Goal: Task Accomplishment & Management: Complete application form

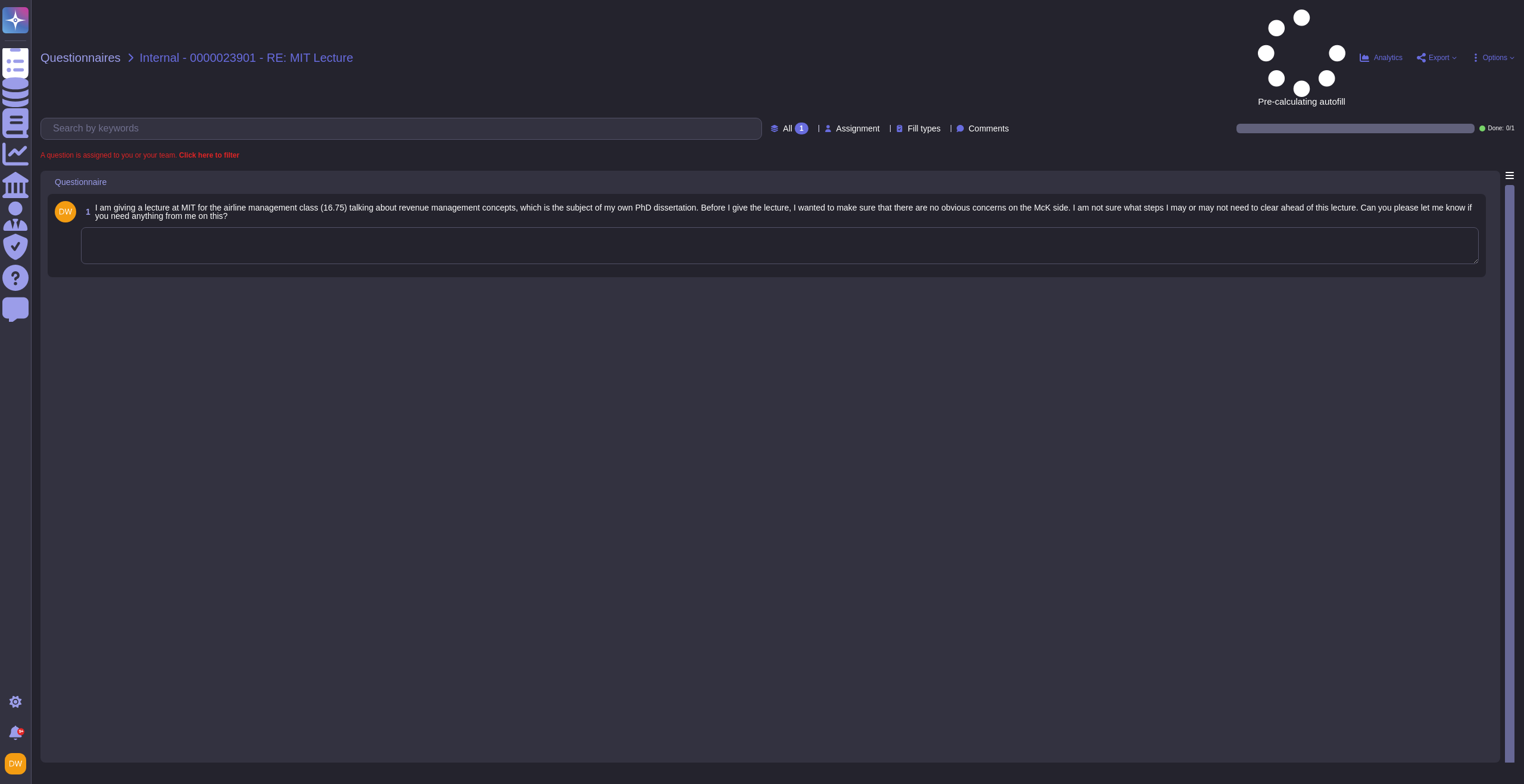
click at [334, 227] on textarea at bounding box center [780, 245] width 1397 height 37
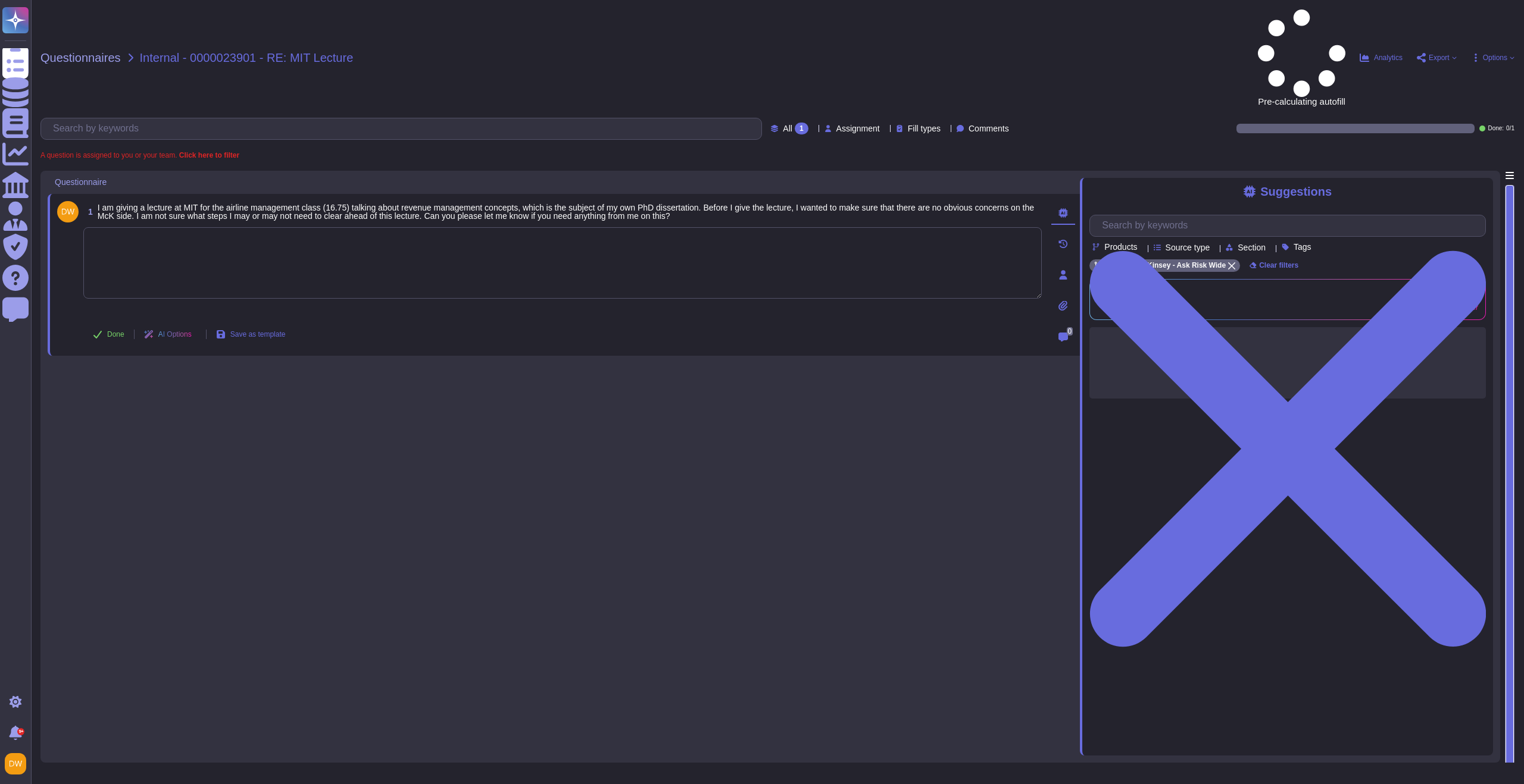
click at [318, 227] on textarea at bounding box center [562, 263] width 958 height 71
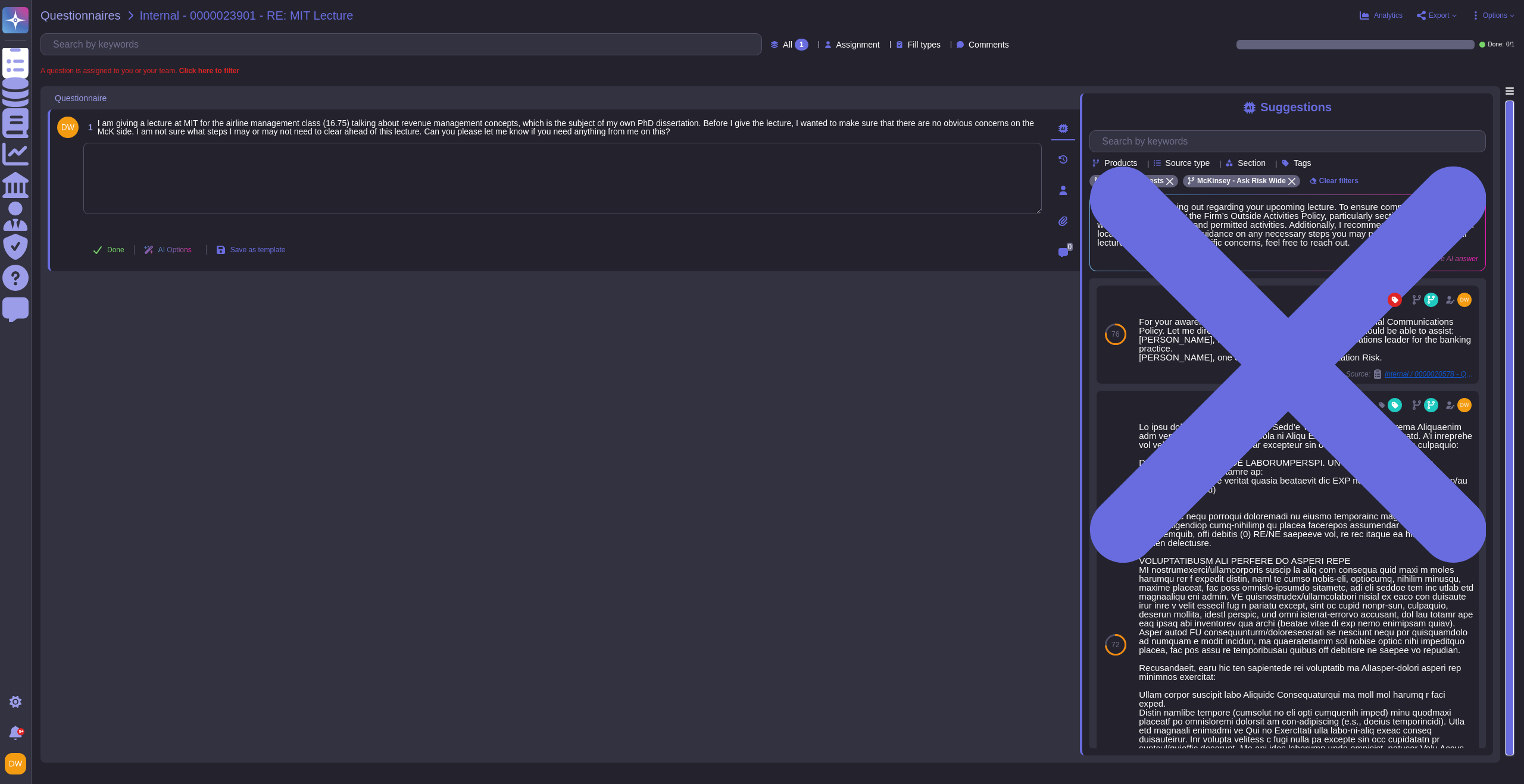
click at [276, 178] on textarea at bounding box center [562, 178] width 958 height 71
paste textarea "For this type of appearances, you need to get approval from External Comms as p…"
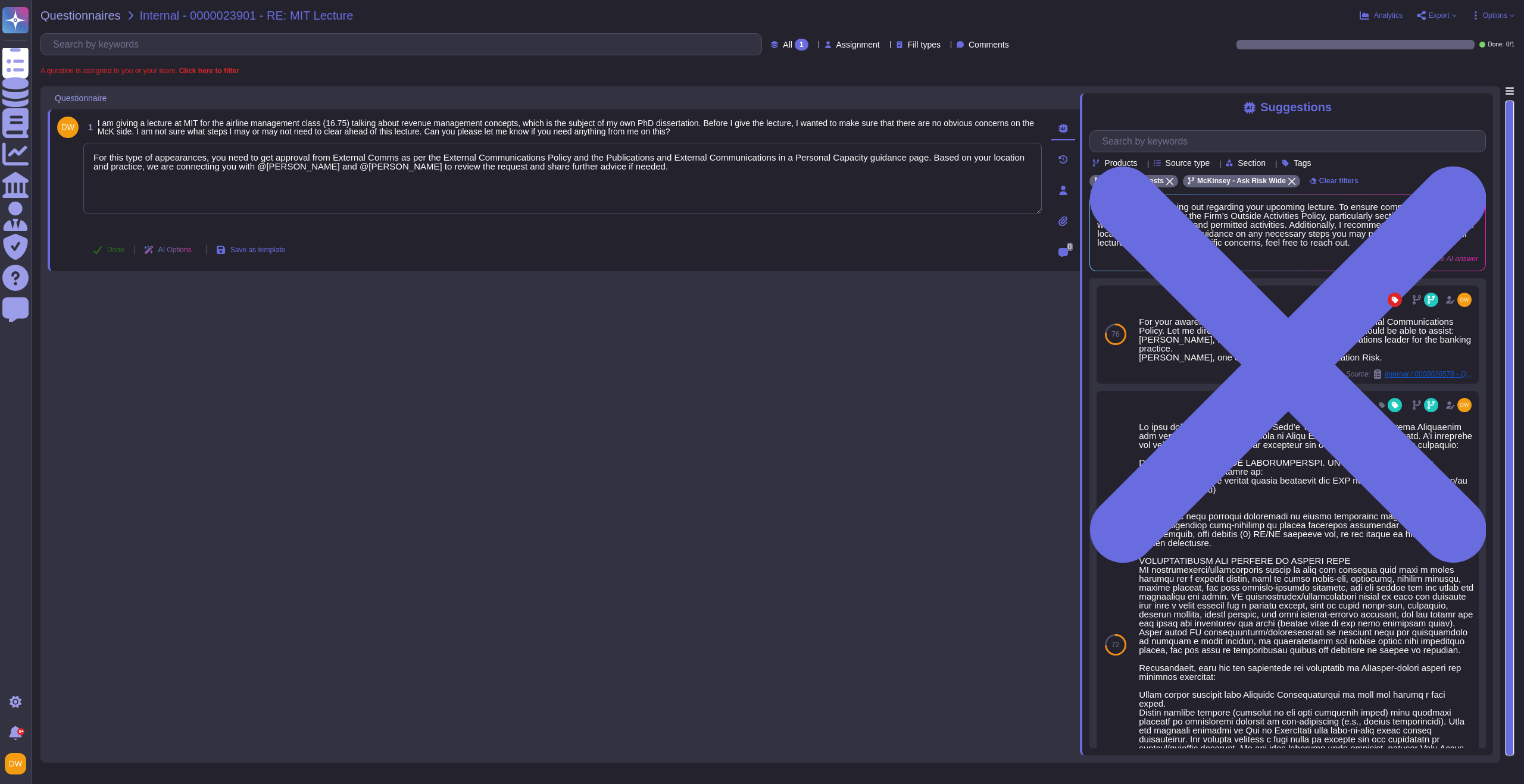
type textarea "For this type of appearances, you need to get approval from External Comms as p…"
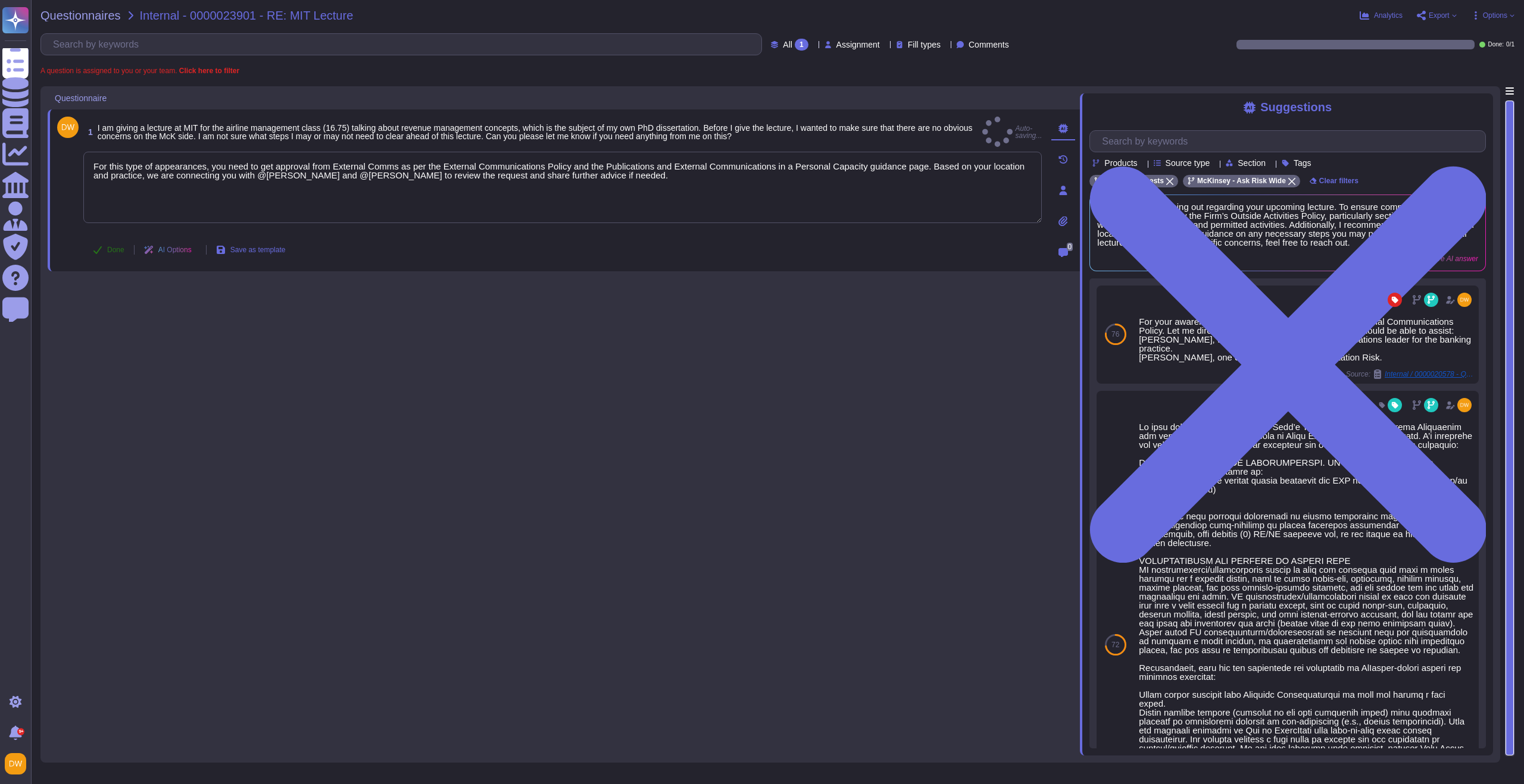
click at [102, 250] on icon at bounding box center [98, 250] width 10 height 10
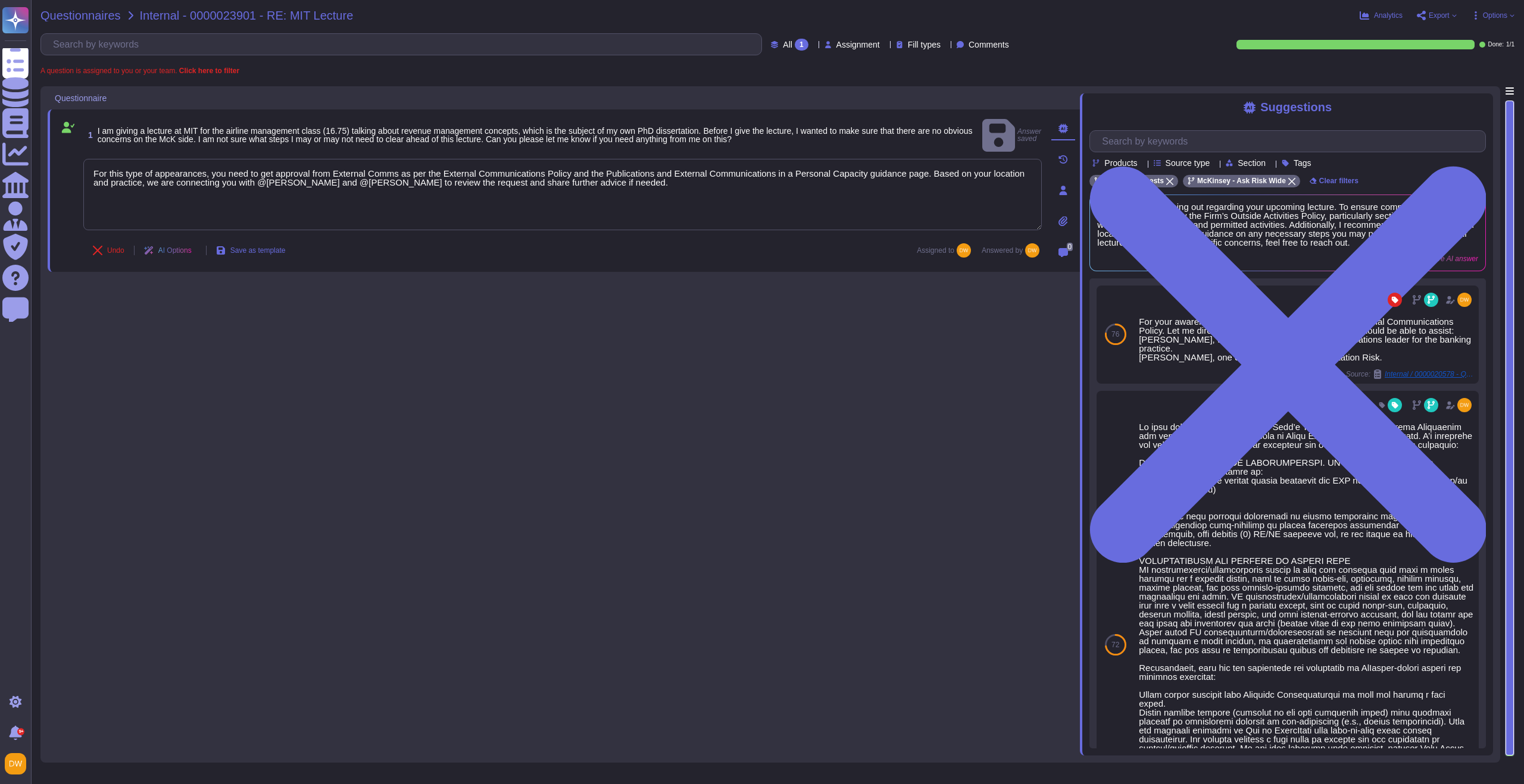
click at [94, 14] on span "Questionnaires" at bounding box center [80, 16] width 80 height 12
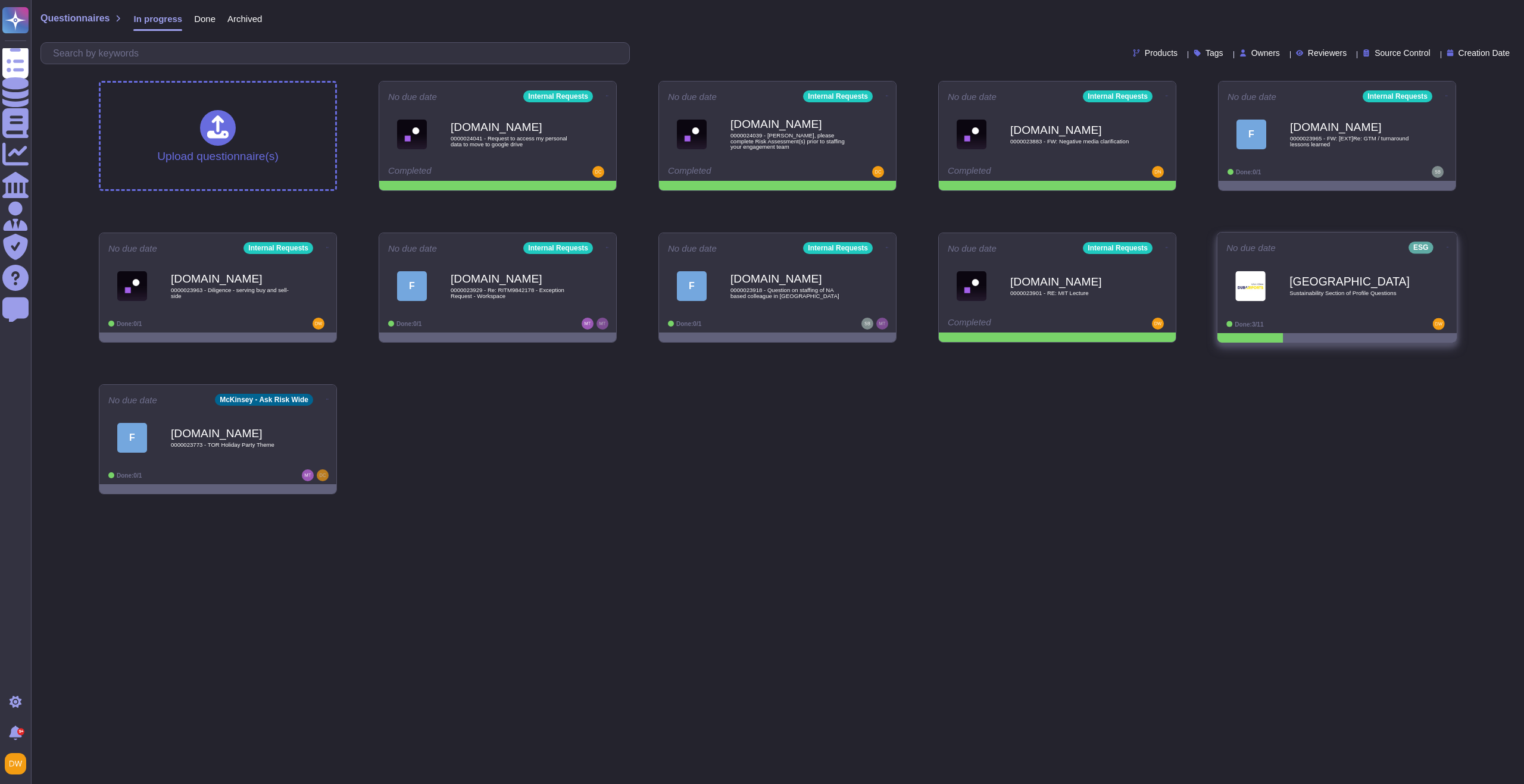
click at [1294, 270] on div "Dubai Airports Sustainability Section of Profile Questions" at bounding box center [1349, 286] width 120 height 48
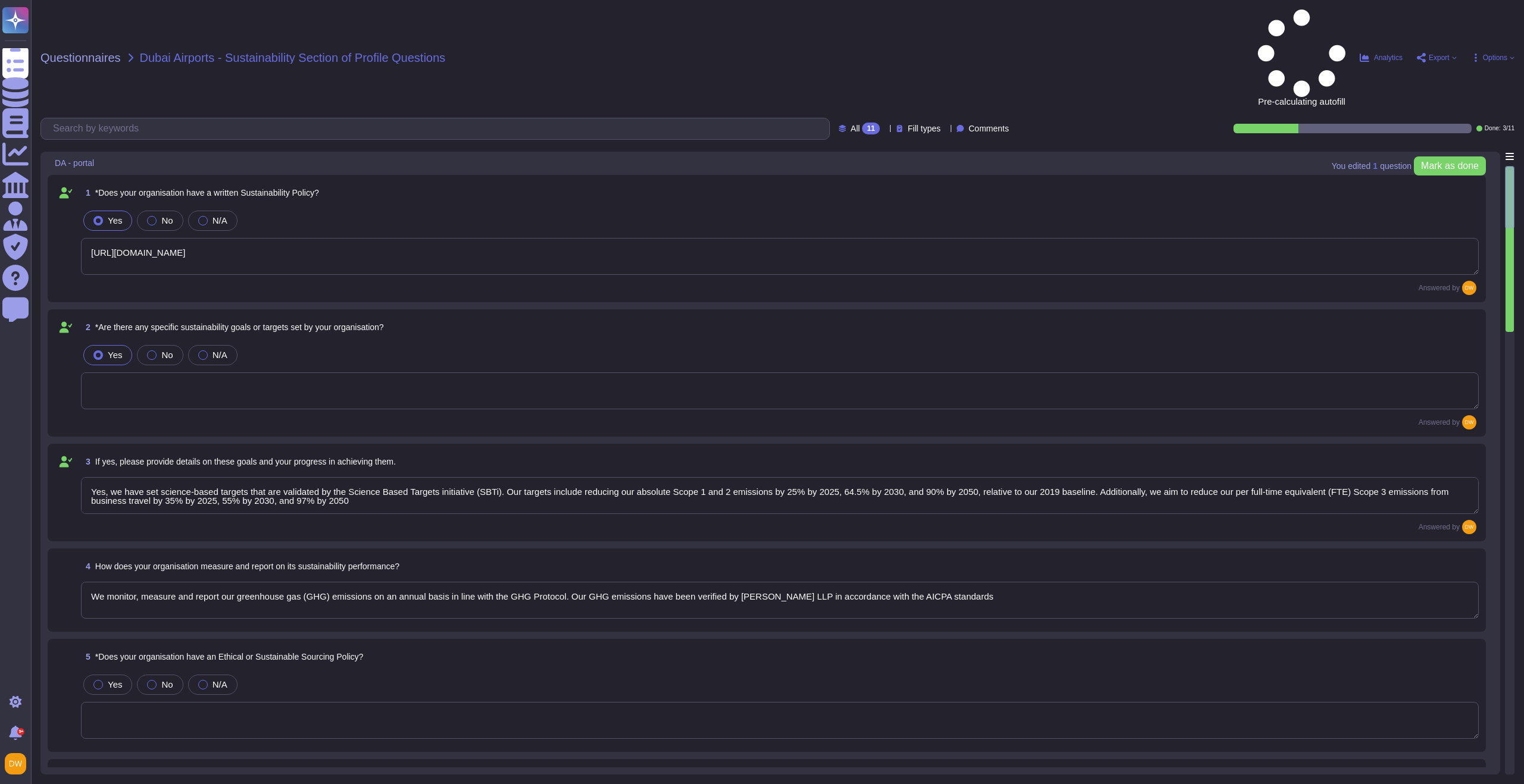
type textarea "https://www.mckinsey.com/about-us/environmental-sustainability/environmental-st…"
type textarea "Yes, we have set science-based targets that are validated by the Science Based …"
type textarea "We monitor, measure and report our greenhouse gas (GHG) emissions on an annual …"
type textarea "https://www.mckinsey.com/about-us/environmental-sustainability/environmental-st…"
click at [99, 52] on span "Questionnaires" at bounding box center [80, 58] width 80 height 12
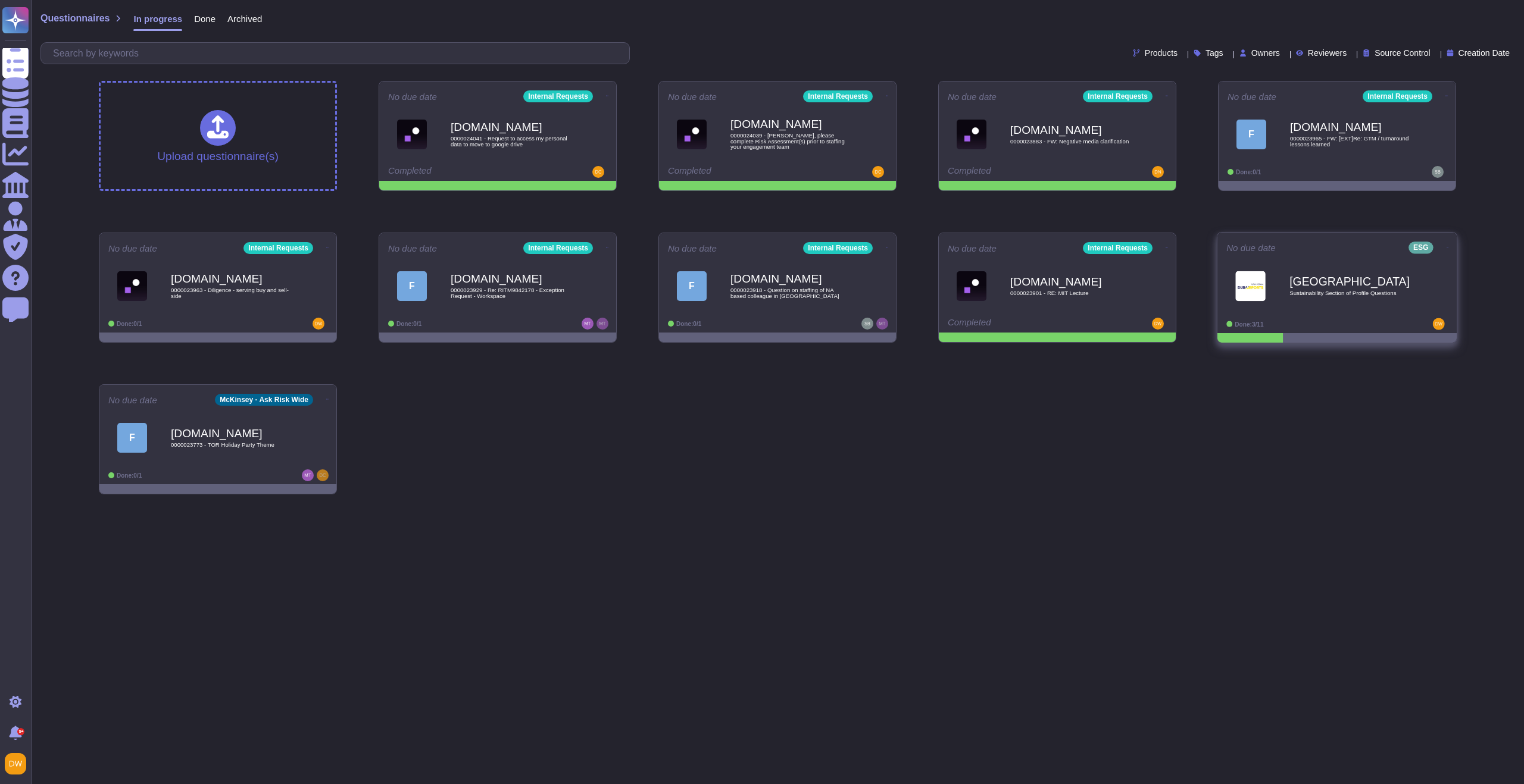
click at [1447, 247] on icon at bounding box center [1447, 247] width 2 height 1
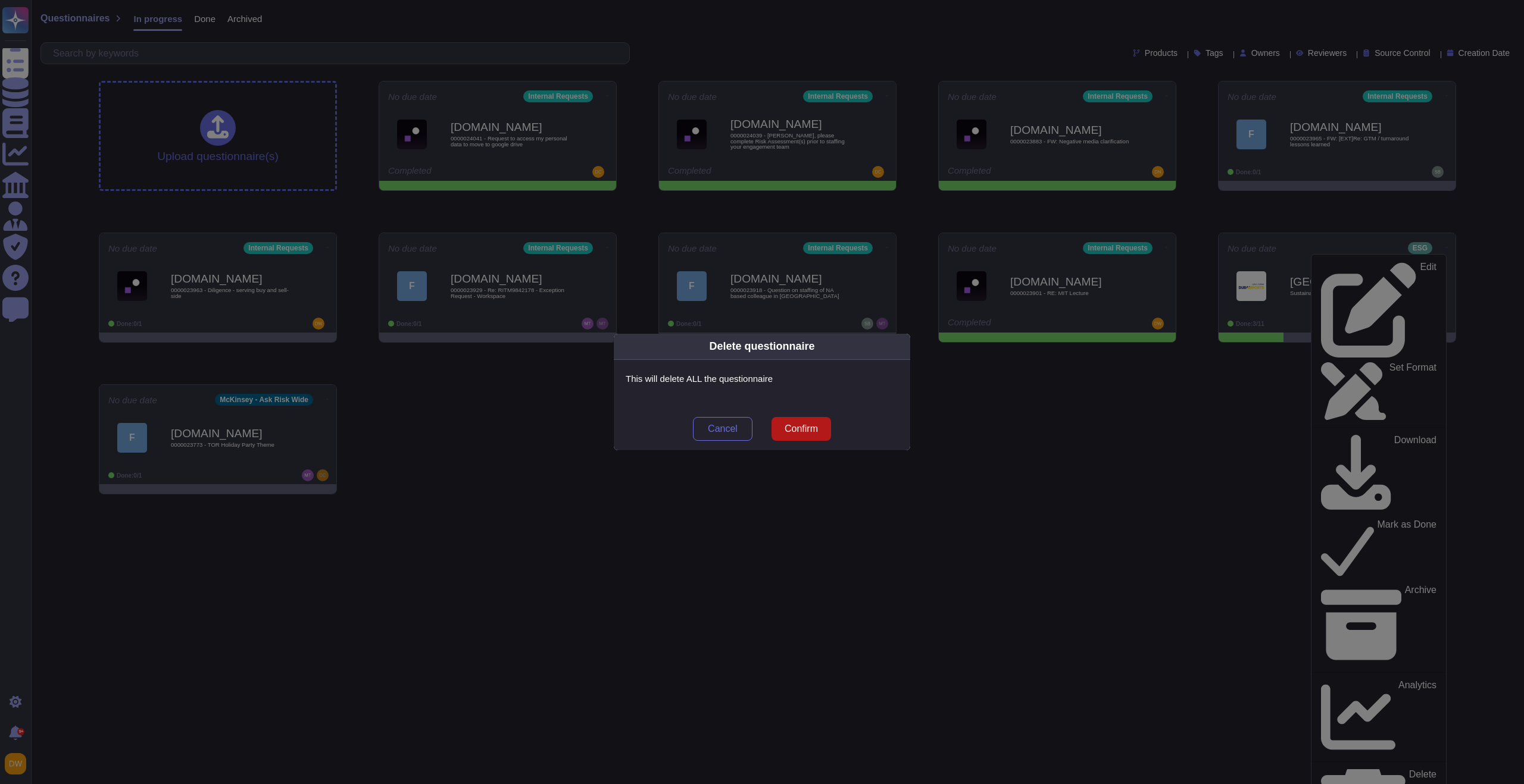
click at [795, 434] on span "Confirm" at bounding box center [801, 429] width 33 height 10
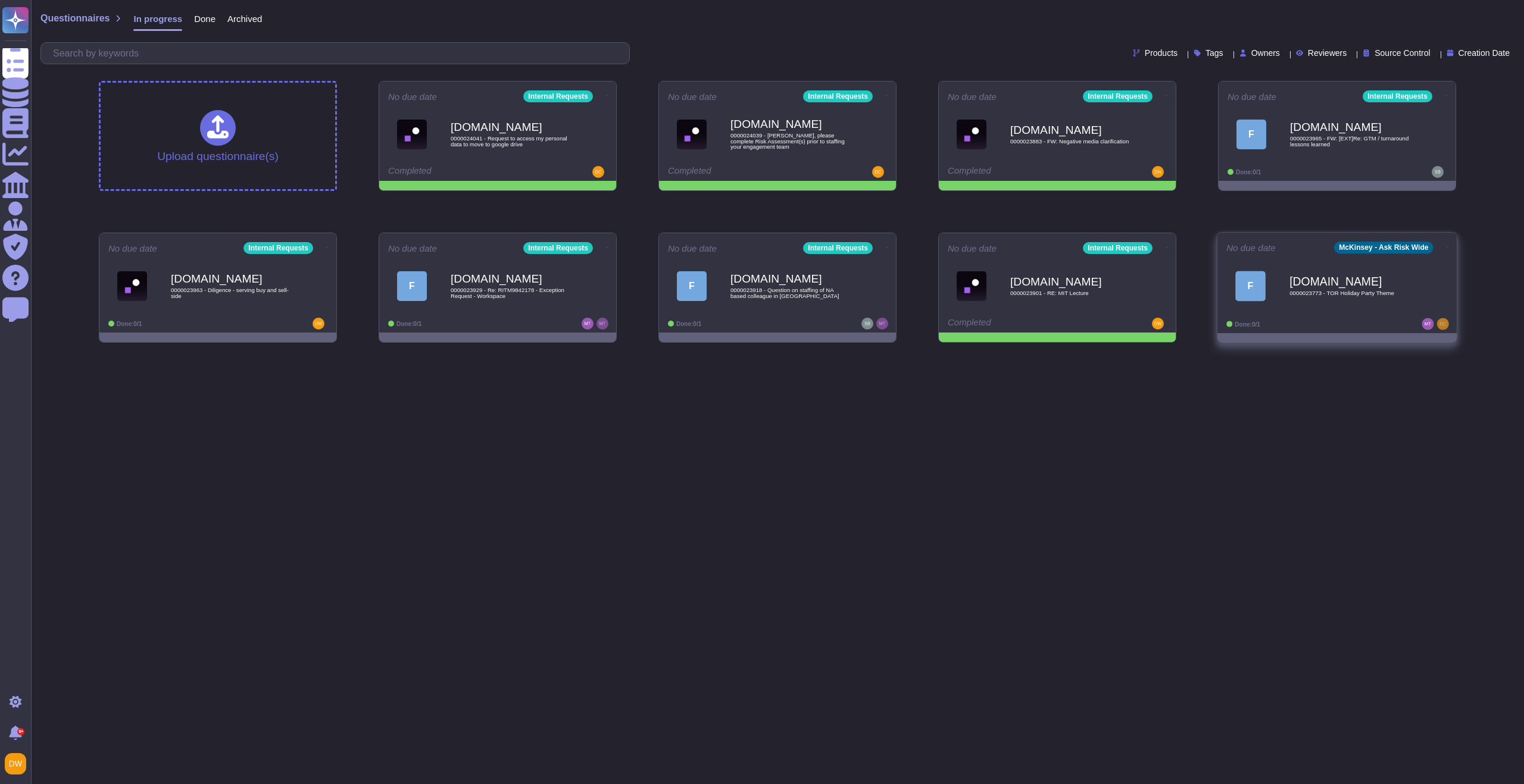
click at [1447, 245] on icon at bounding box center [1447, 247] width 2 height 3
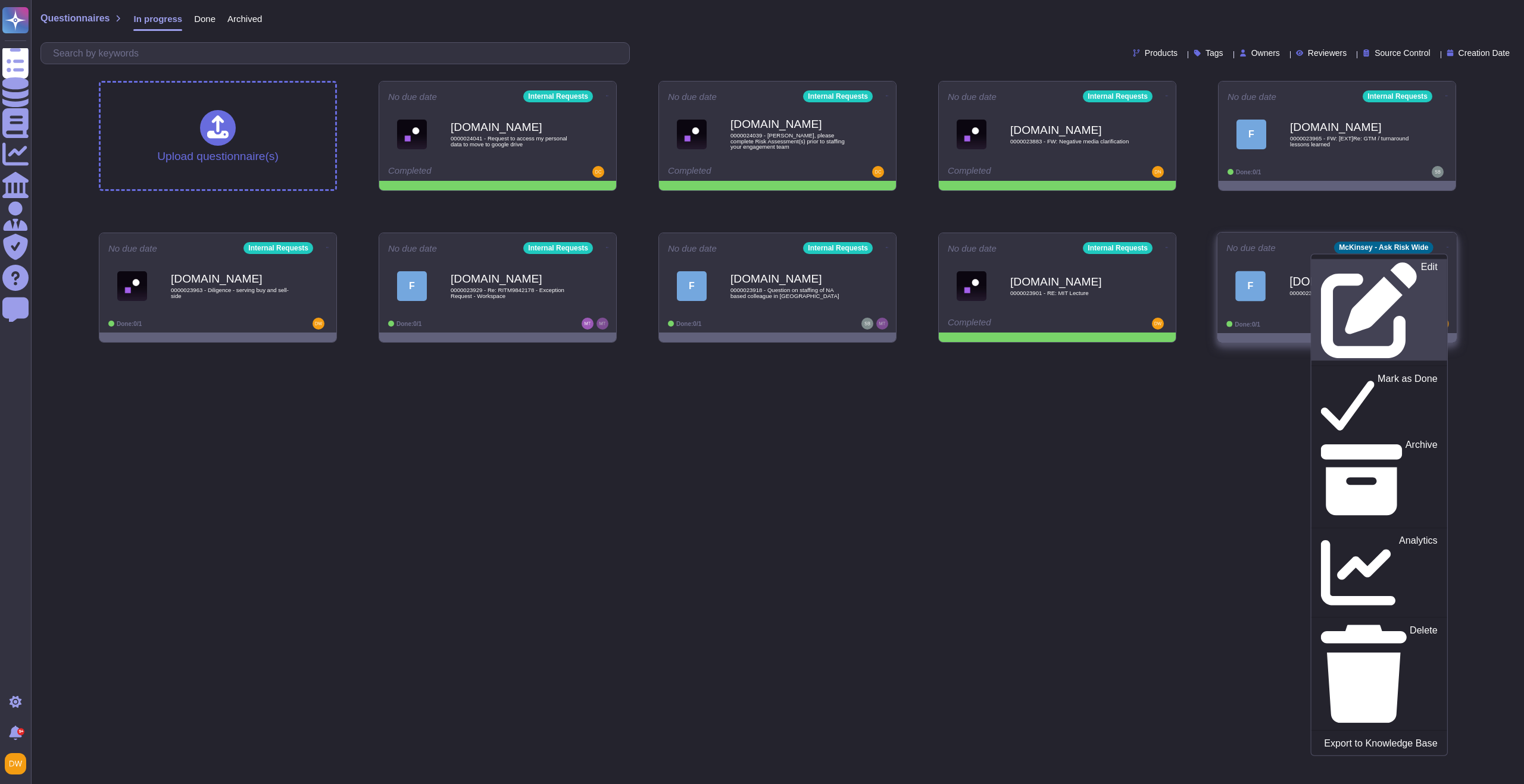
click at [1399, 271] on div "Edit" at bounding box center [1378, 311] width 116 height 97
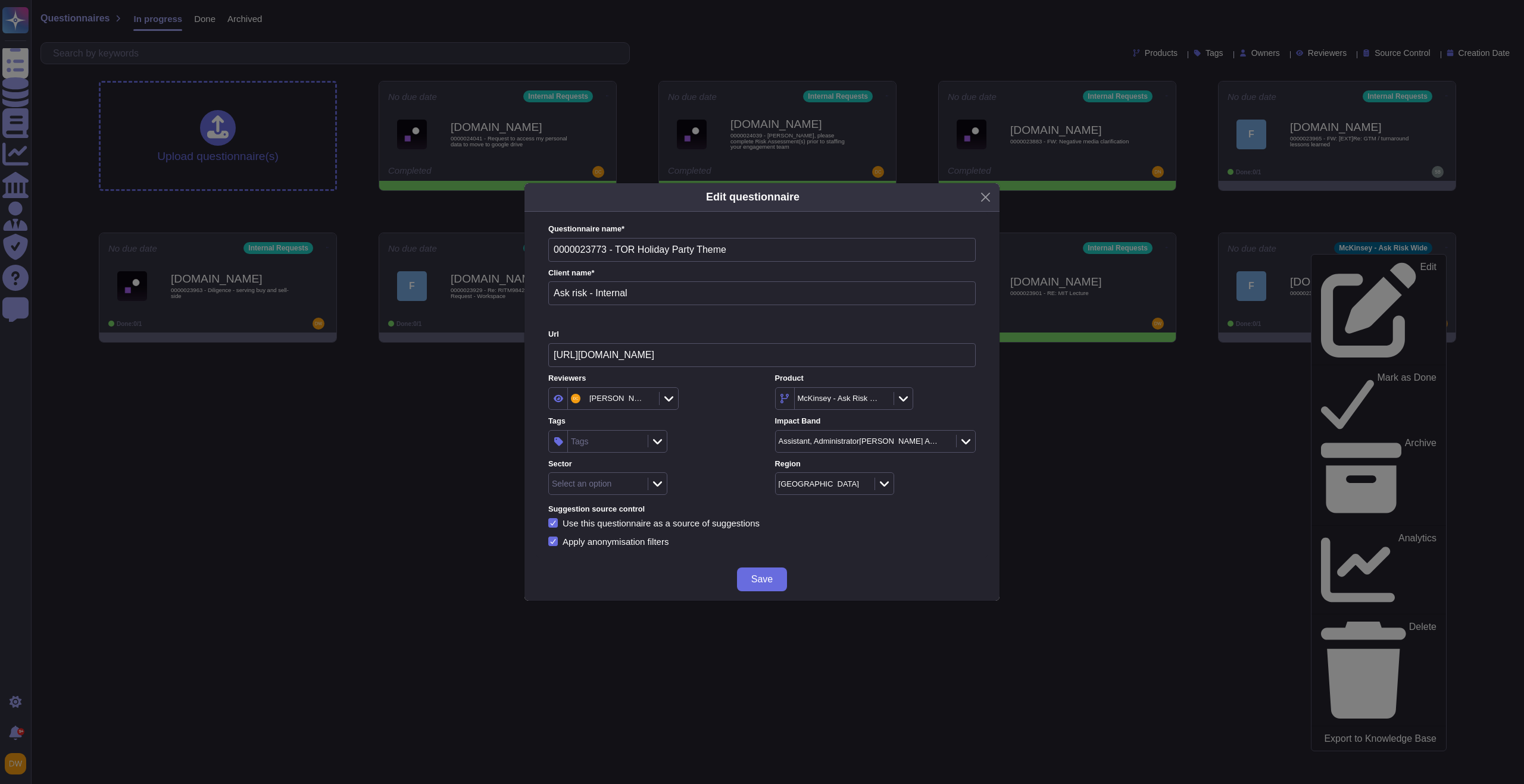
click at [908, 400] on div at bounding box center [903, 398] width 19 height 13
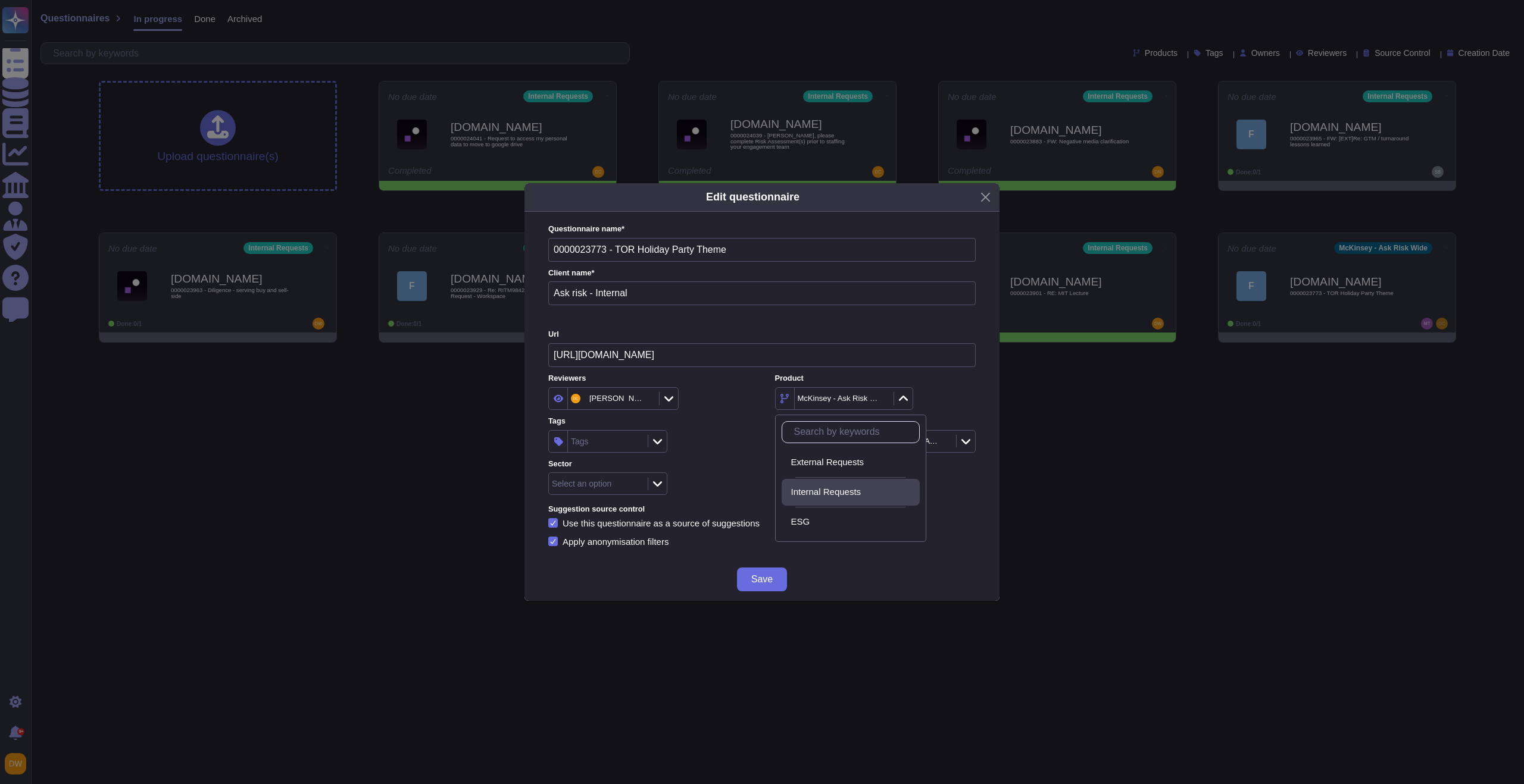
click at [861, 489] on span "Internal Requests" at bounding box center [826, 492] width 70 height 11
click at [770, 578] on span "Save" at bounding box center [762, 579] width 21 height 10
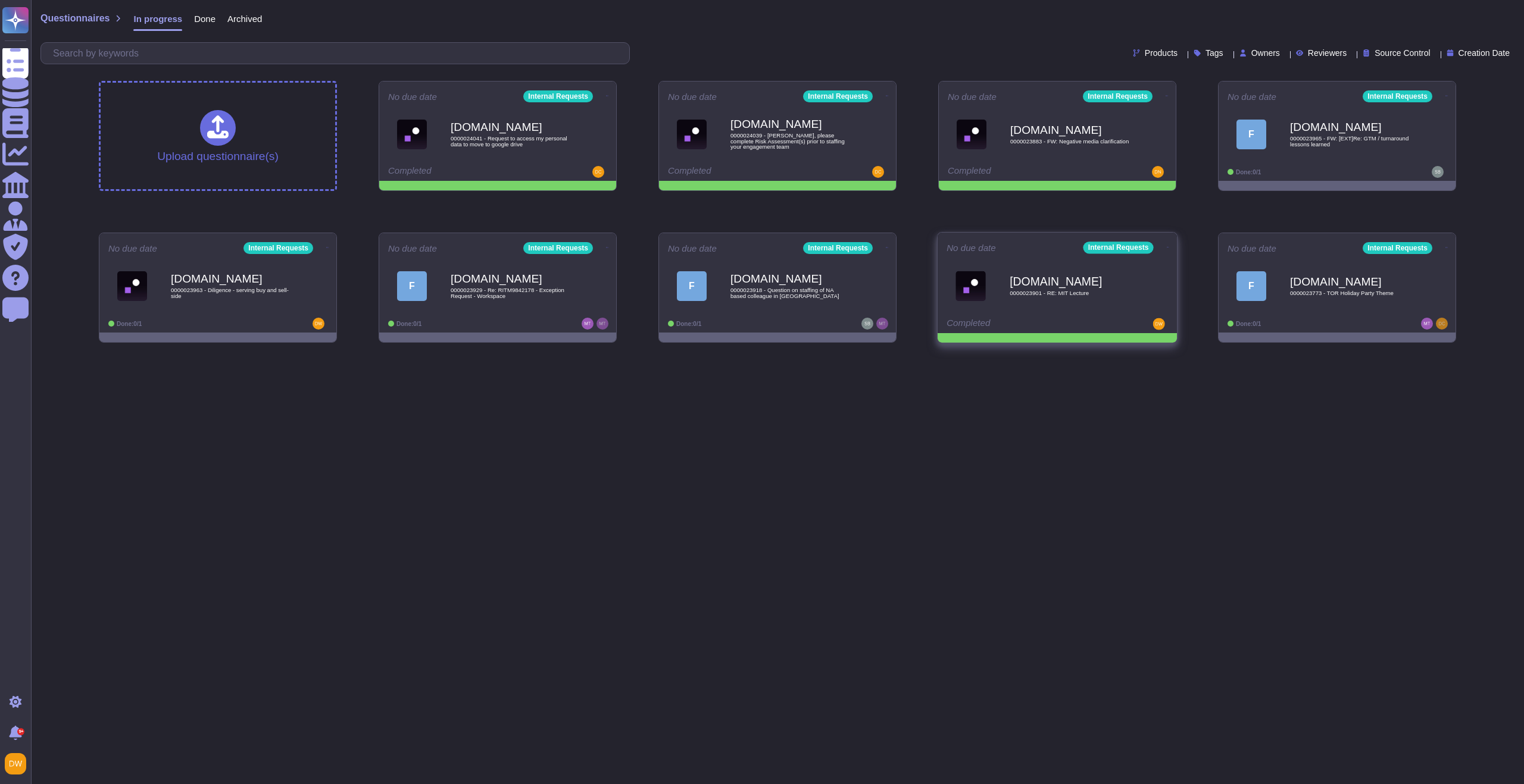
click at [1166, 245] on icon at bounding box center [1167, 247] width 2 height 3
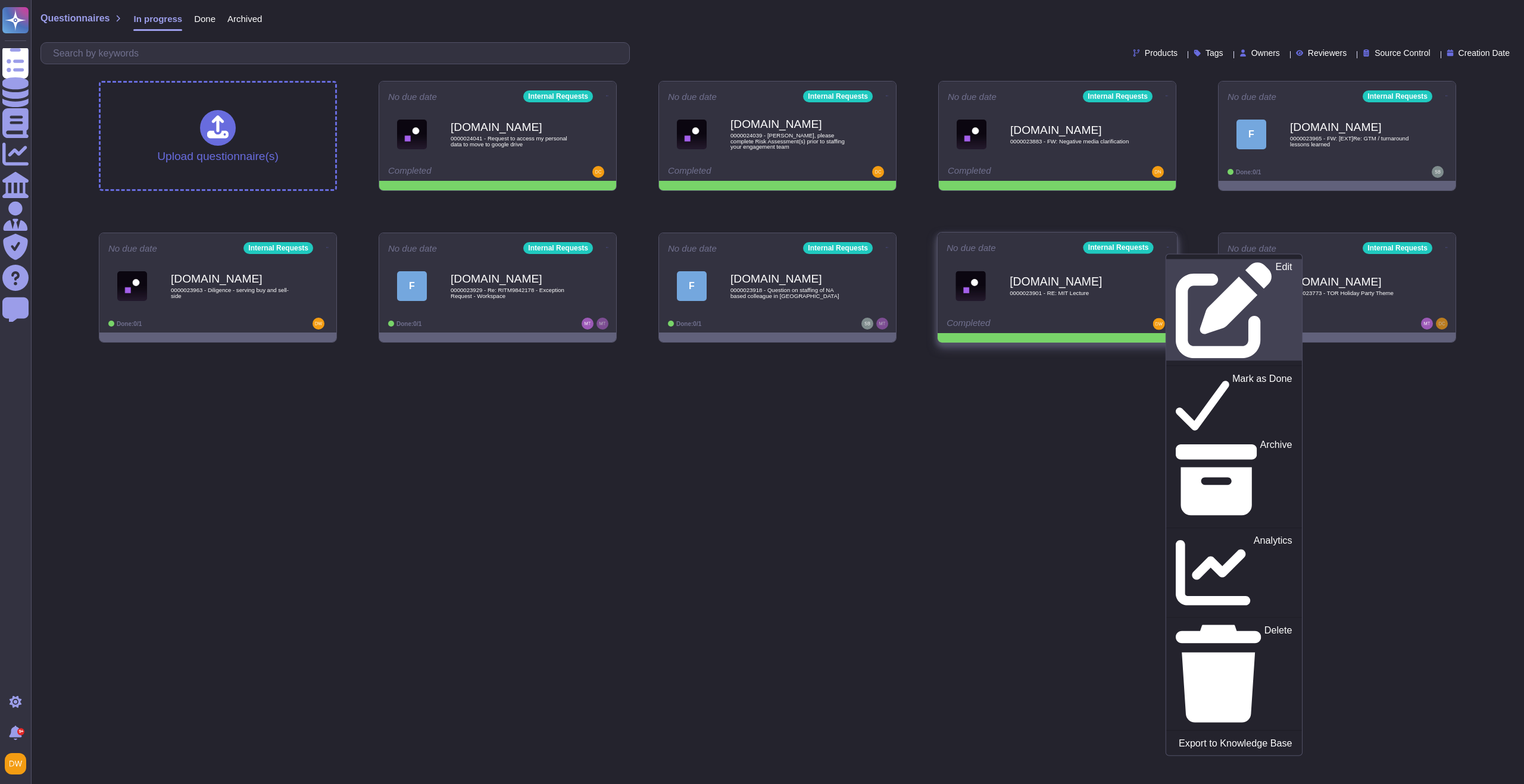
click at [1166, 259] on link "Edit" at bounding box center [1234, 310] width 136 height 102
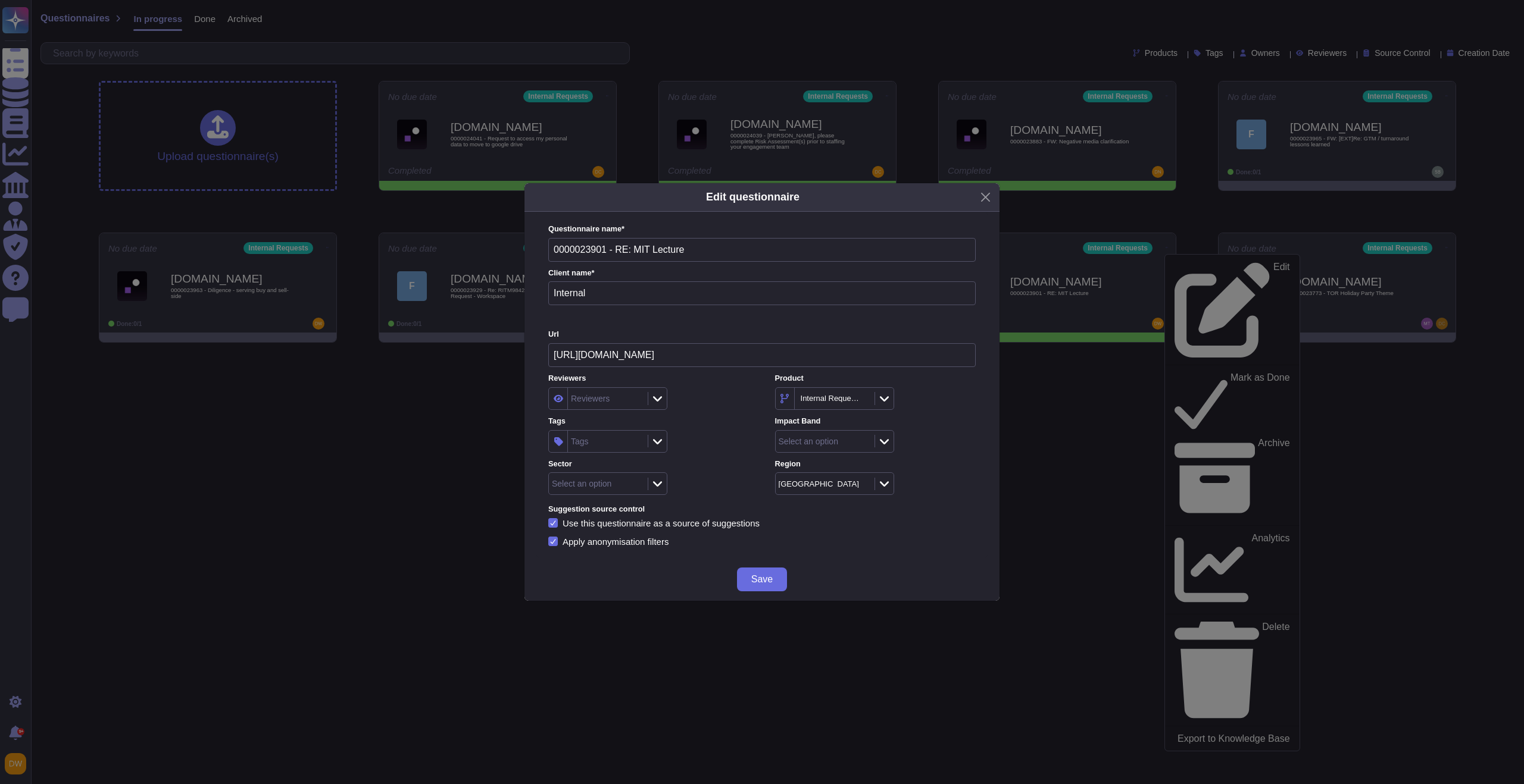
click at [631, 448] on div "Tags" at bounding box center [606, 442] width 77 height 21
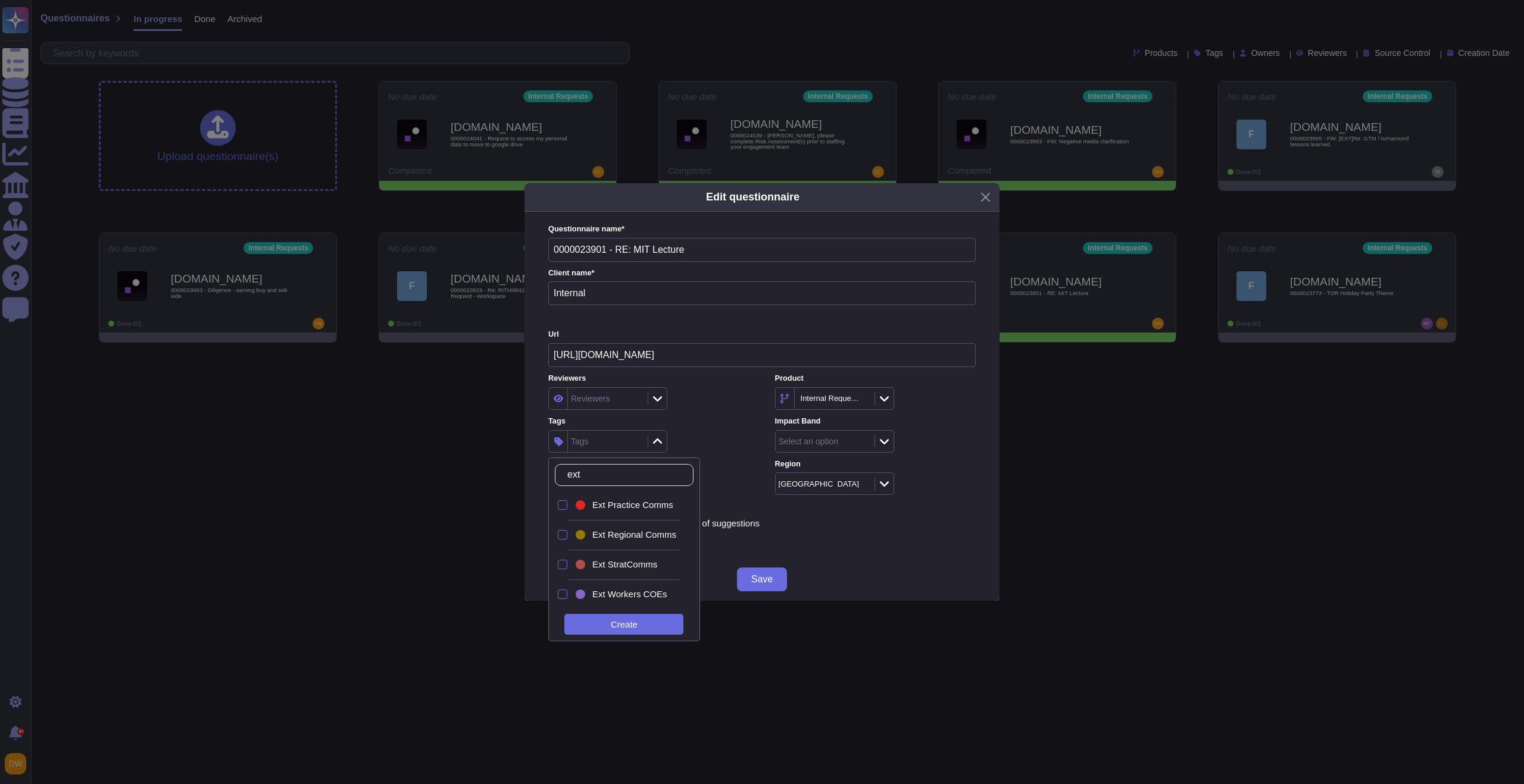
type input "ext"
click at [634, 508] on span "Ext Practice Comms" at bounding box center [632, 505] width 81 height 11
click at [624, 533] on span "Ext Regional Comms" at bounding box center [634, 535] width 84 height 11
click at [724, 427] on div "Tags 2 items selected" at bounding box center [648, 434] width 201 height 37
click at [659, 479] on icon at bounding box center [658, 484] width 9 height 12
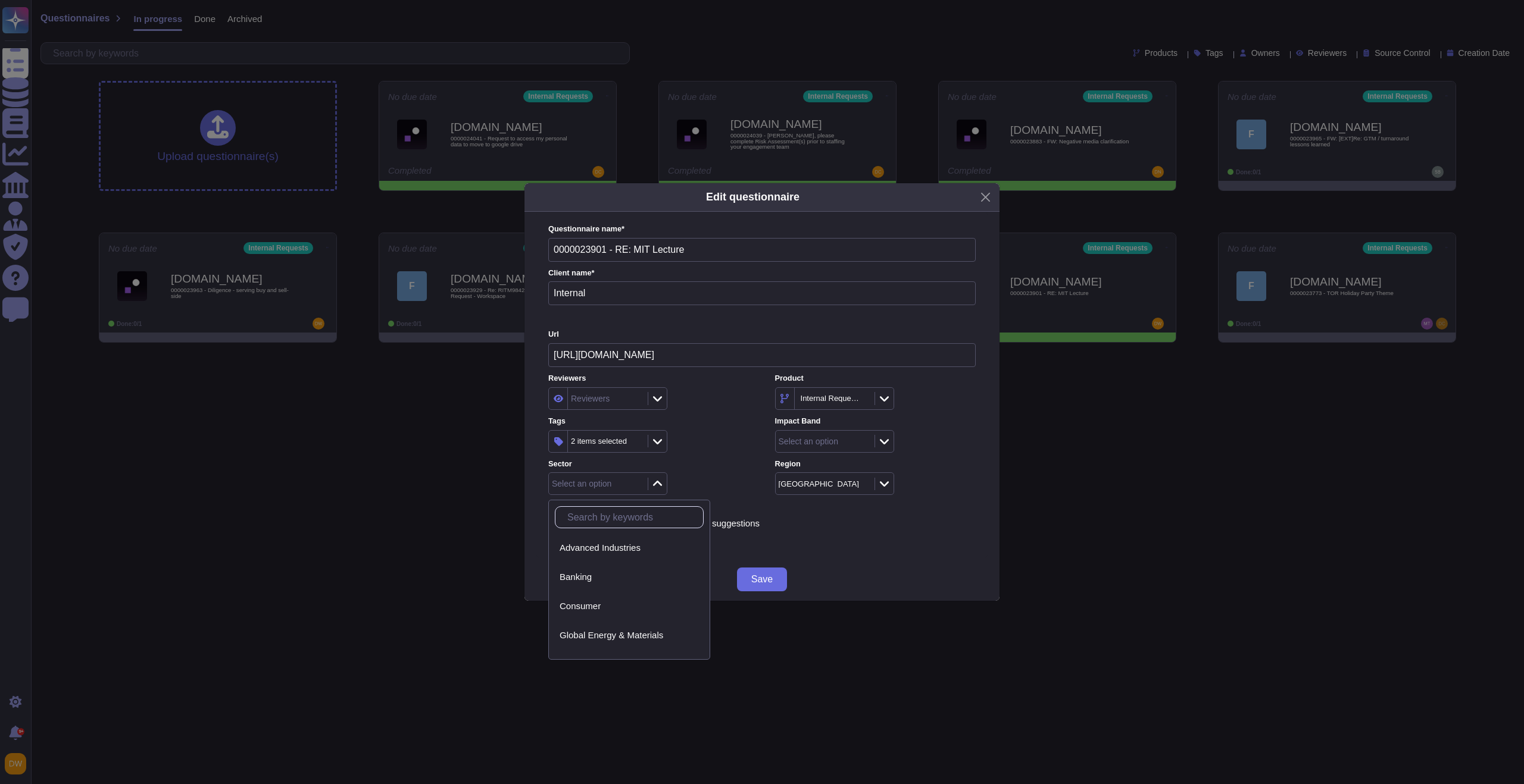
scroll to position [199, 0]
click at [754, 486] on div "Reviewers Reviewers Product Internal Requests Tags 2 items selected Impact Band…" at bounding box center [762, 433] width 427 height 122
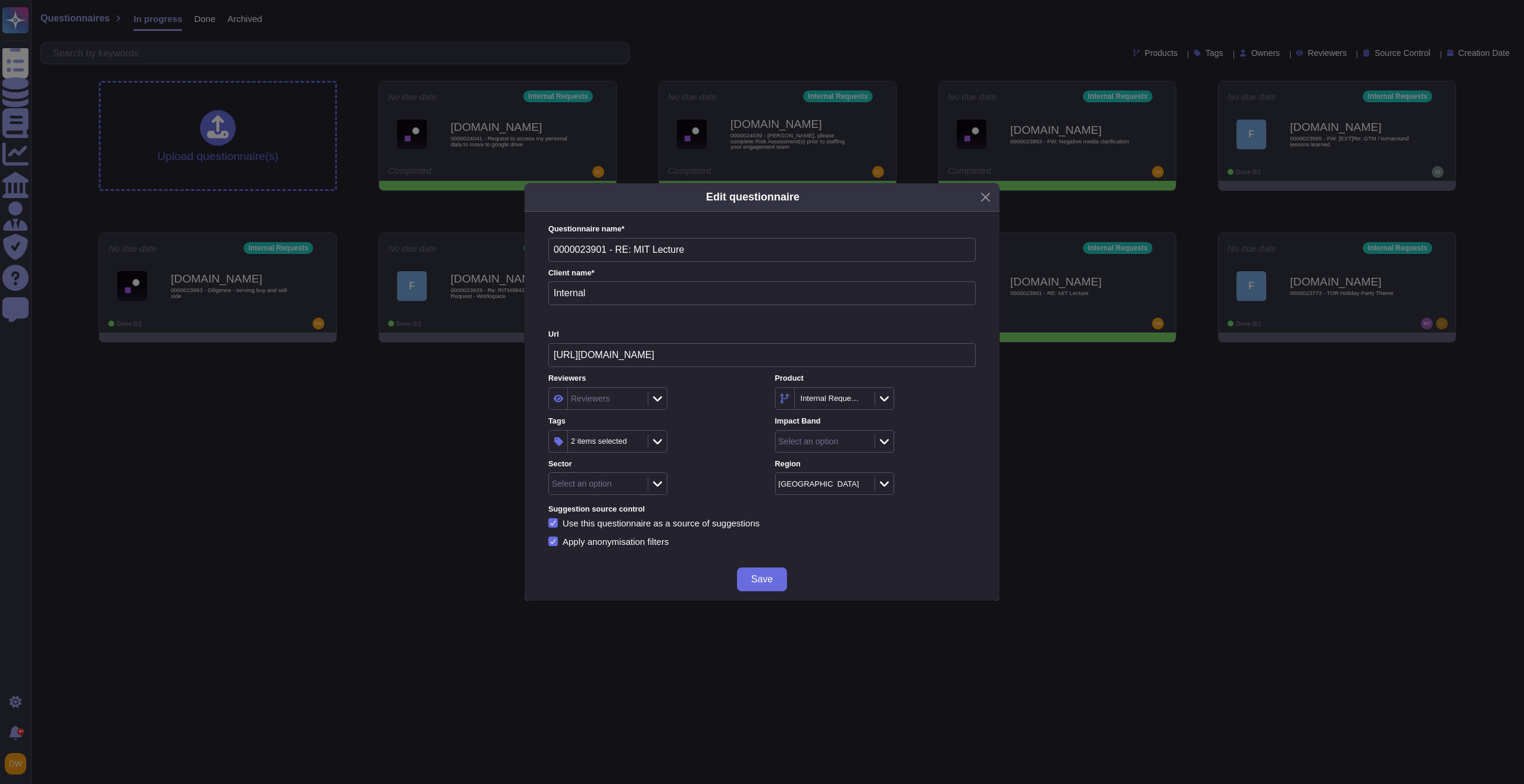
click at [889, 448] on div "Select an option" at bounding box center [834, 442] width 119 height 23
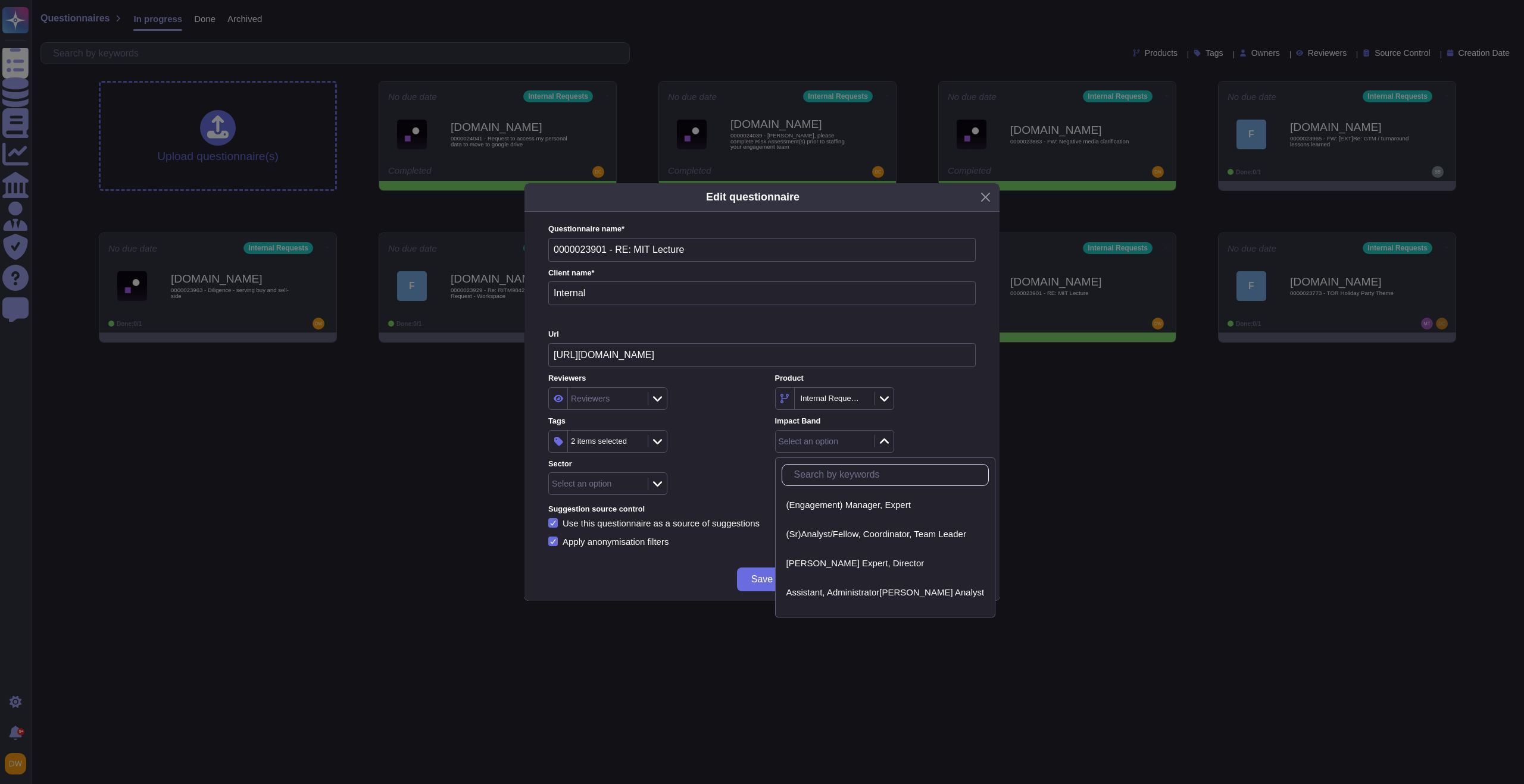
click at [835, 561] on span "AP, Sr. Expert, Director" at bounding box center [856, 564] width 138 height 11
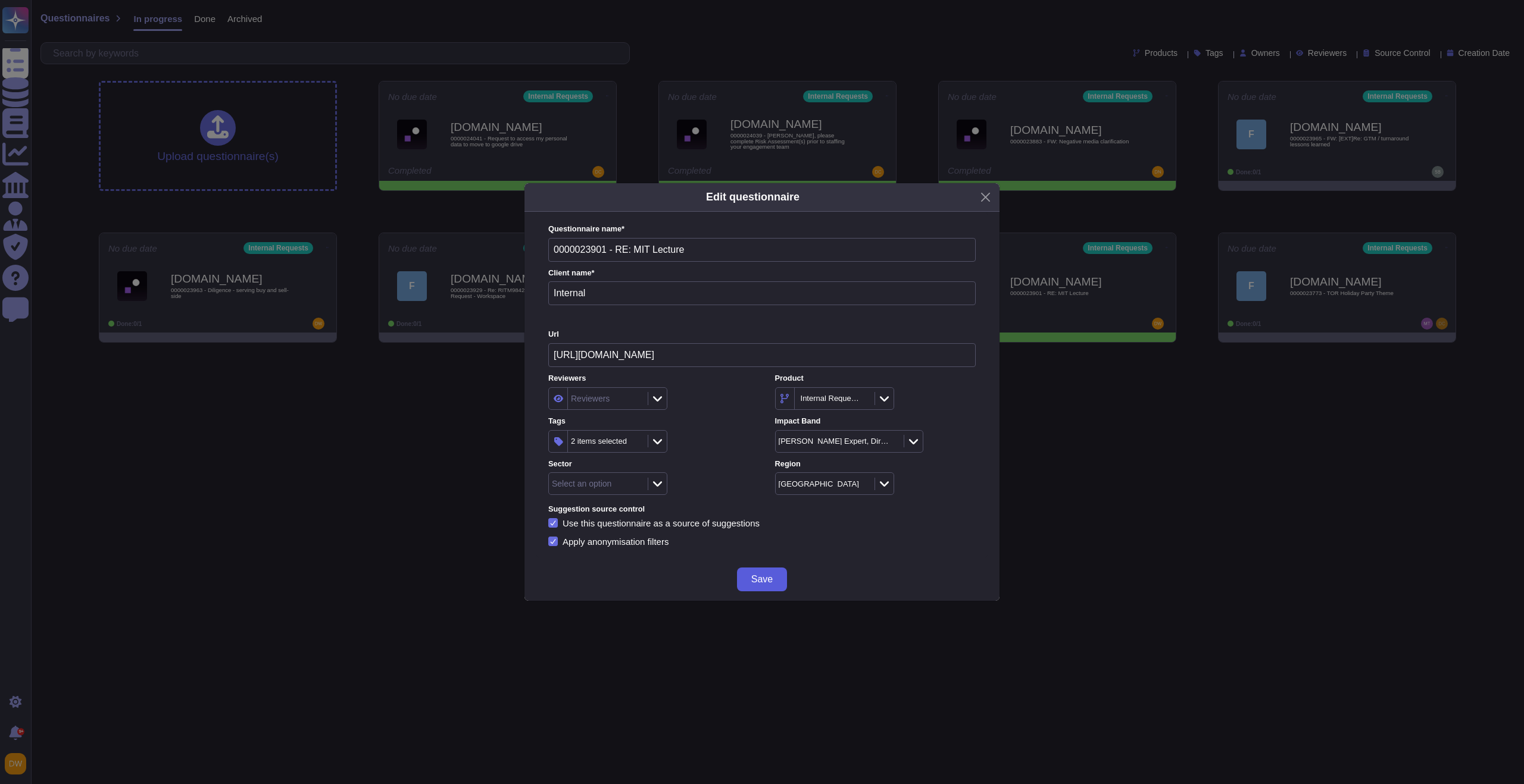
click at [767, 567] on button "Save" at bounding box center [762, 579] width 50 height 23
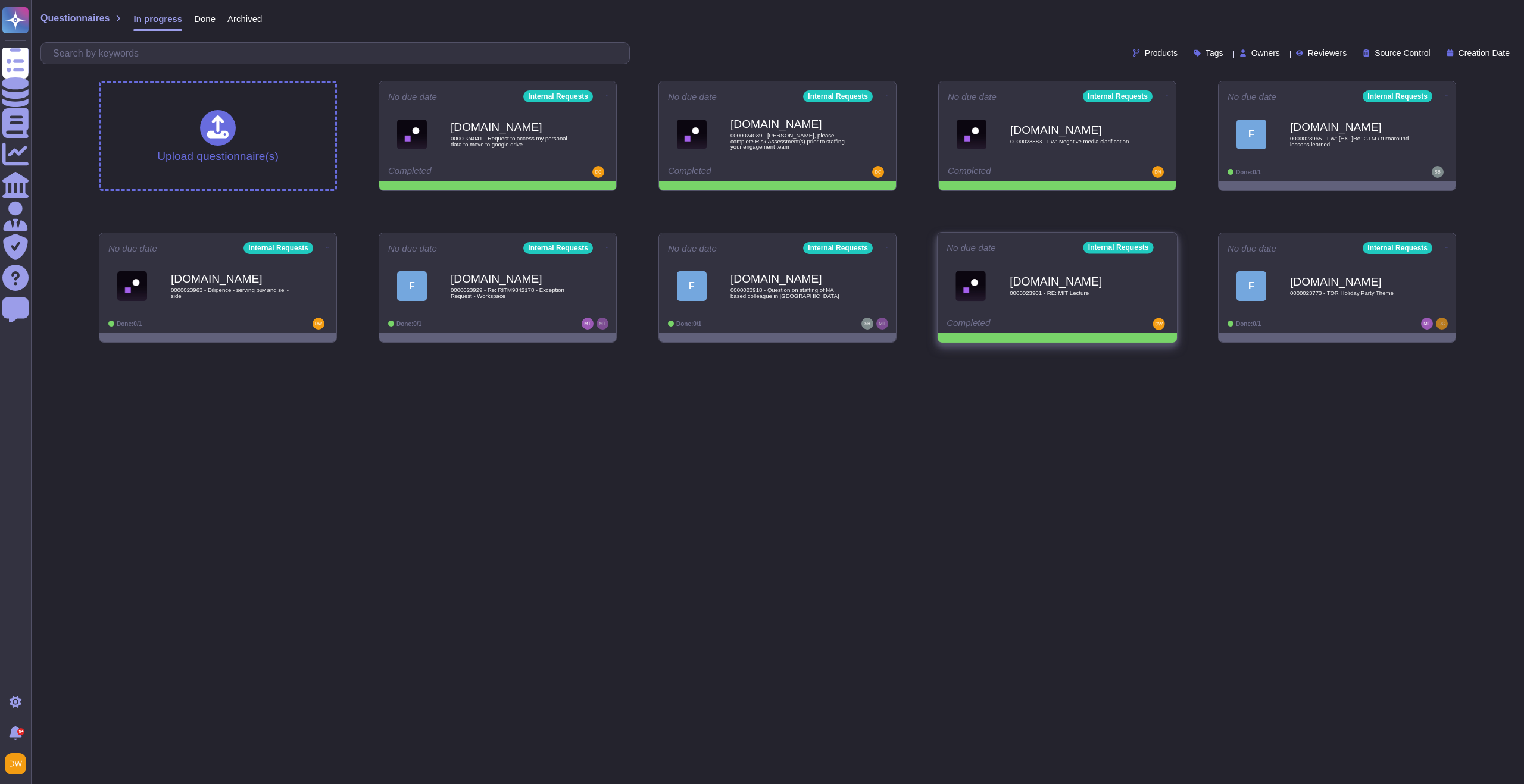
click at [1166, 247] on icon at bounding box center [1167, 247] width 2 height 1
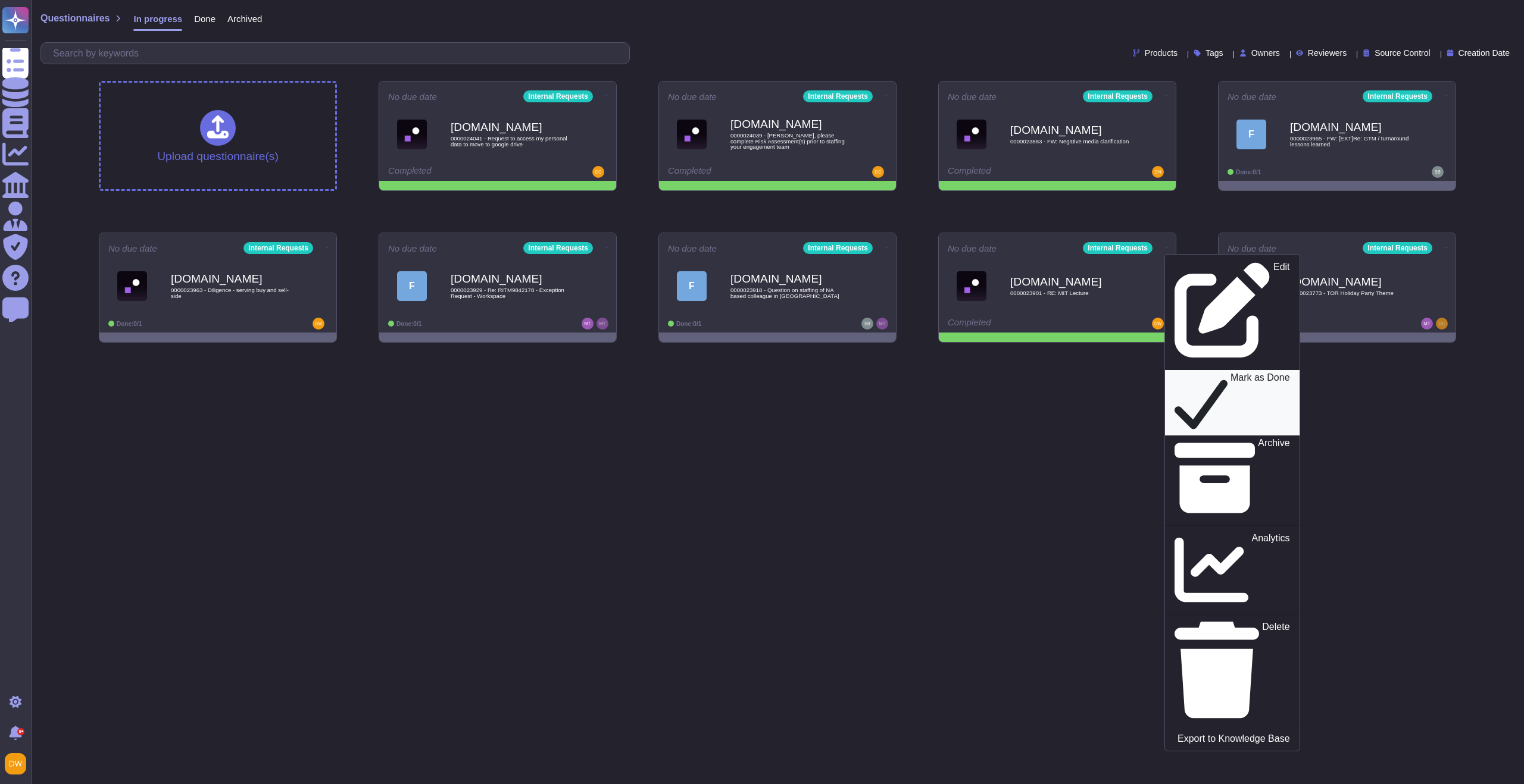
click at [1230, 373] on p "Mark as Done" at bounding box center [1260, 402] width 60 height 60
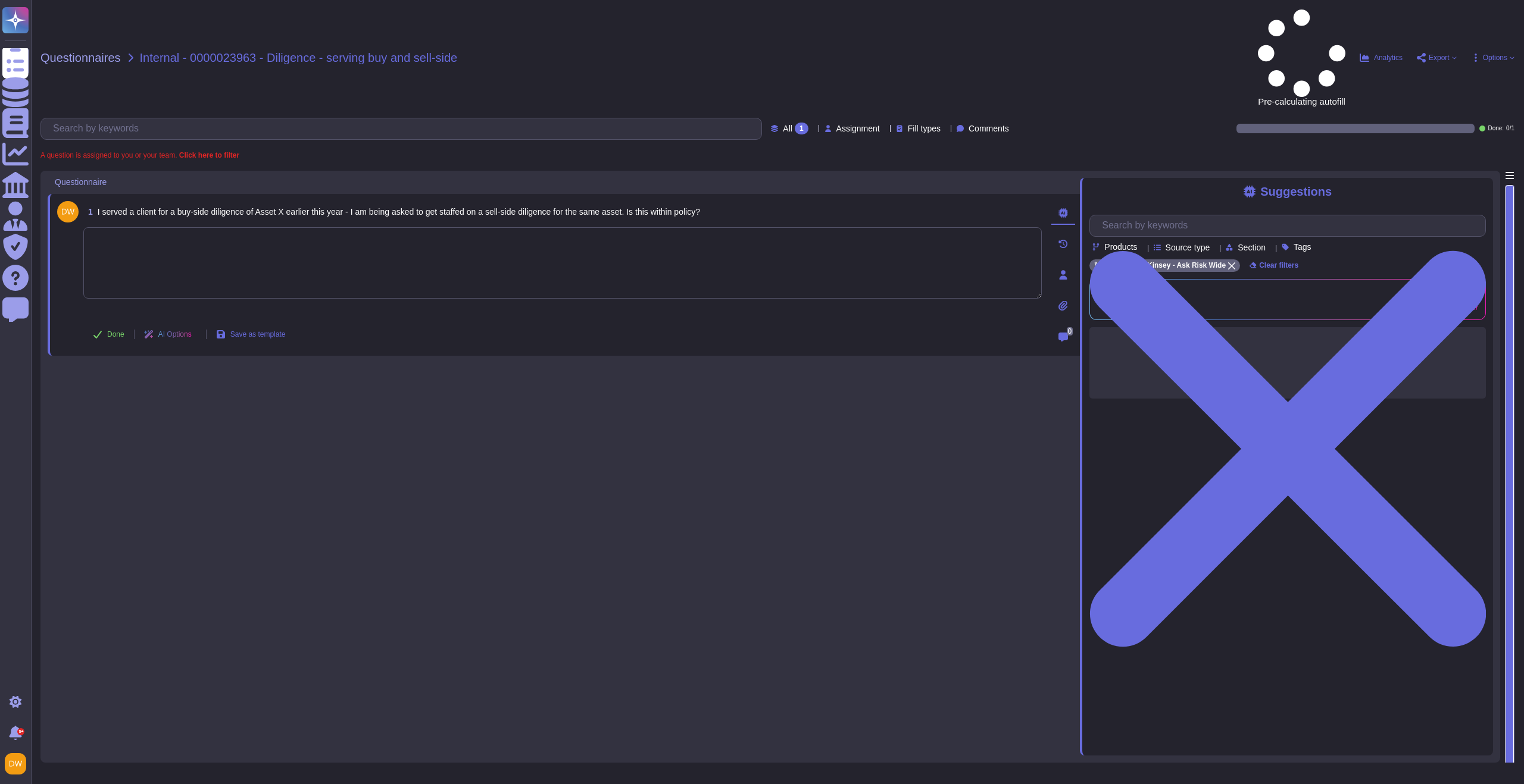
click at [200, 227] on textarea at bounding box center [562, 263] width 958 height 71
paste textarea "For your awareness, I’m sharing with you our Client Conflict and Confidentialit…"
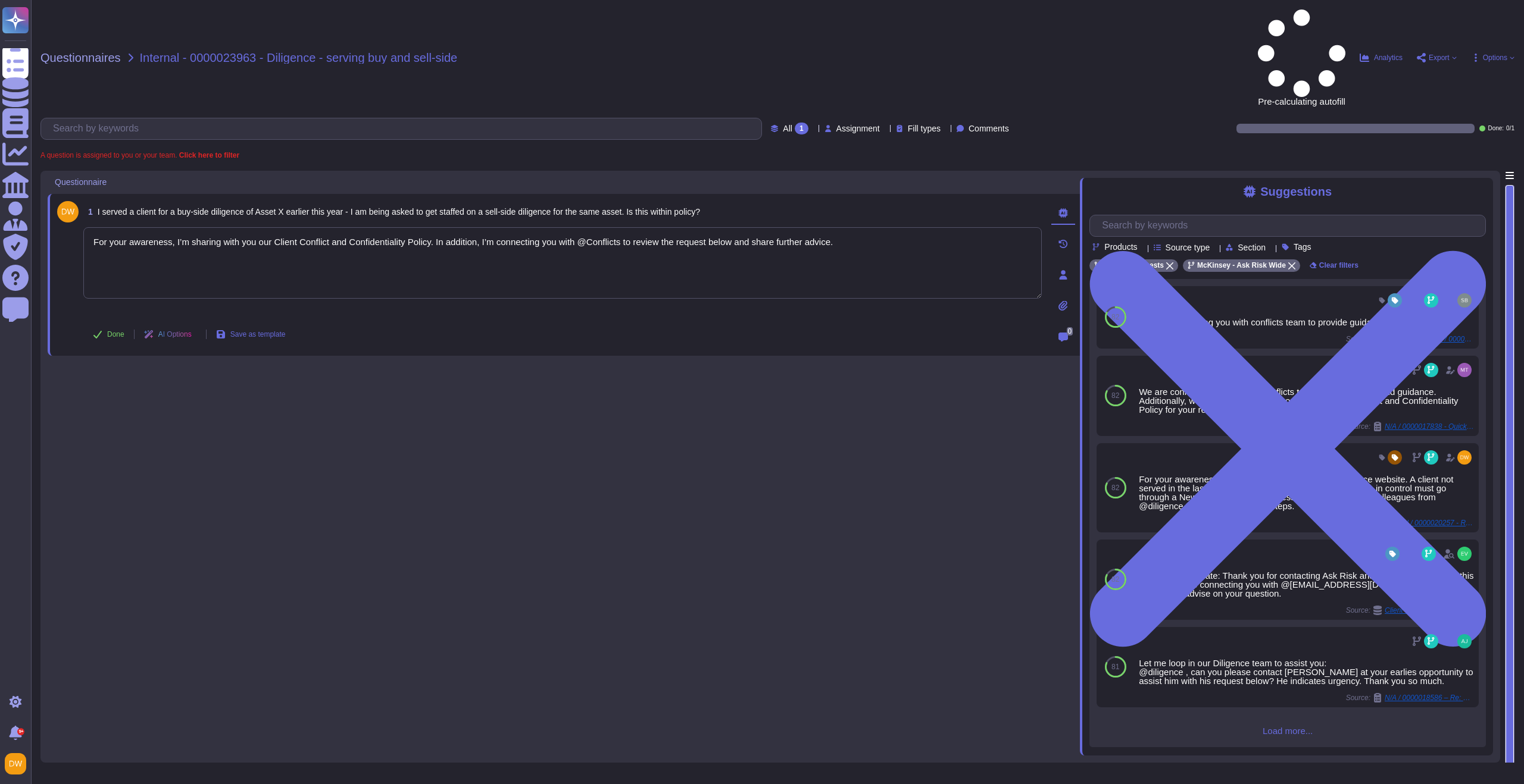
type textarea "For your awareness, I’m sharing with you our Client Conflict and Confidentialit…"
click at [118, 320] on div "Done AI Options Save as template" at bounding box center [189, 335] width 211 height 29
click at [110, 331] on span "Done" at bounding box center [115, 334] width 17 height 7
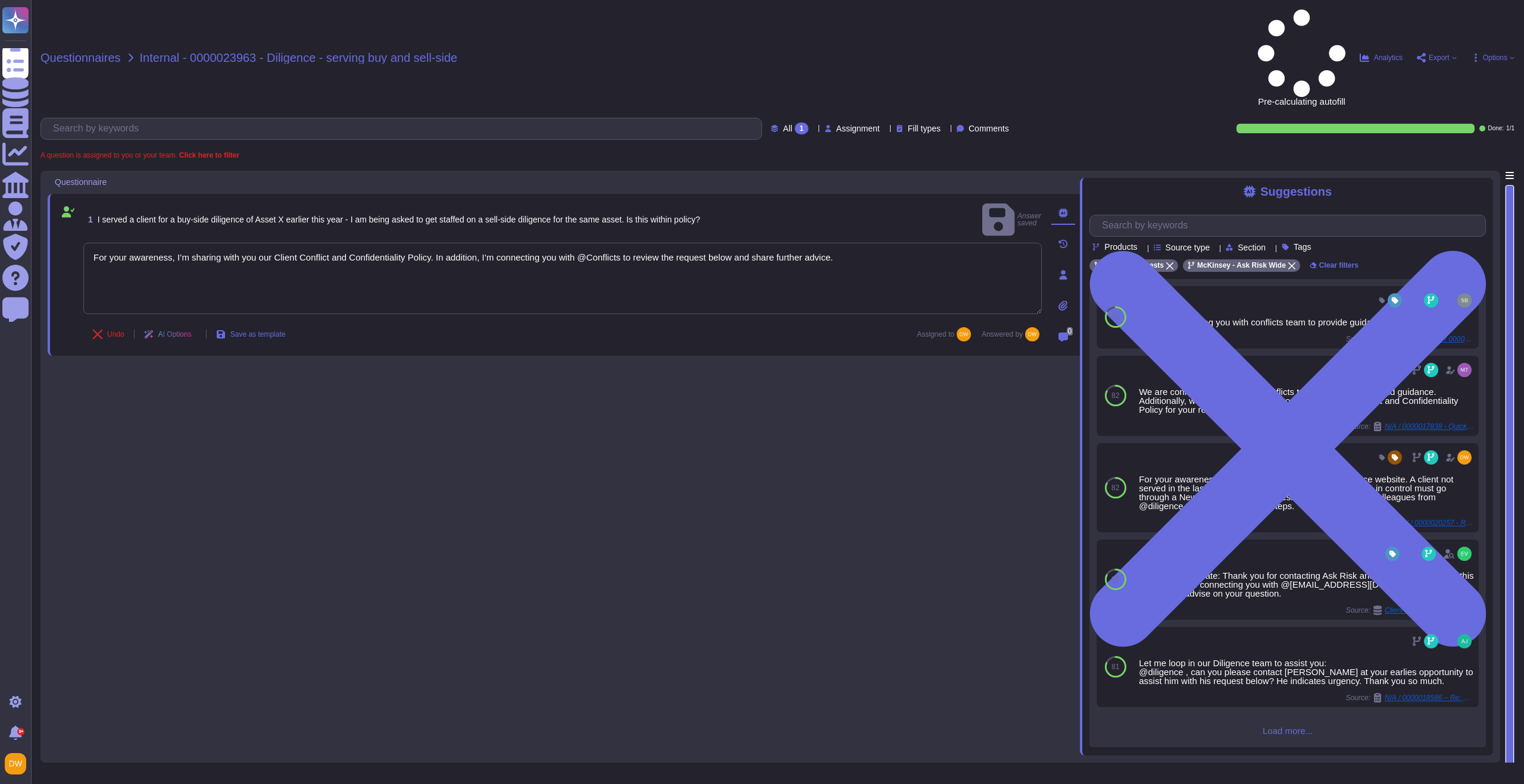
click at [117, 52] on span "Questionnaires" at bounding box center [80, 58] width 80 height 12
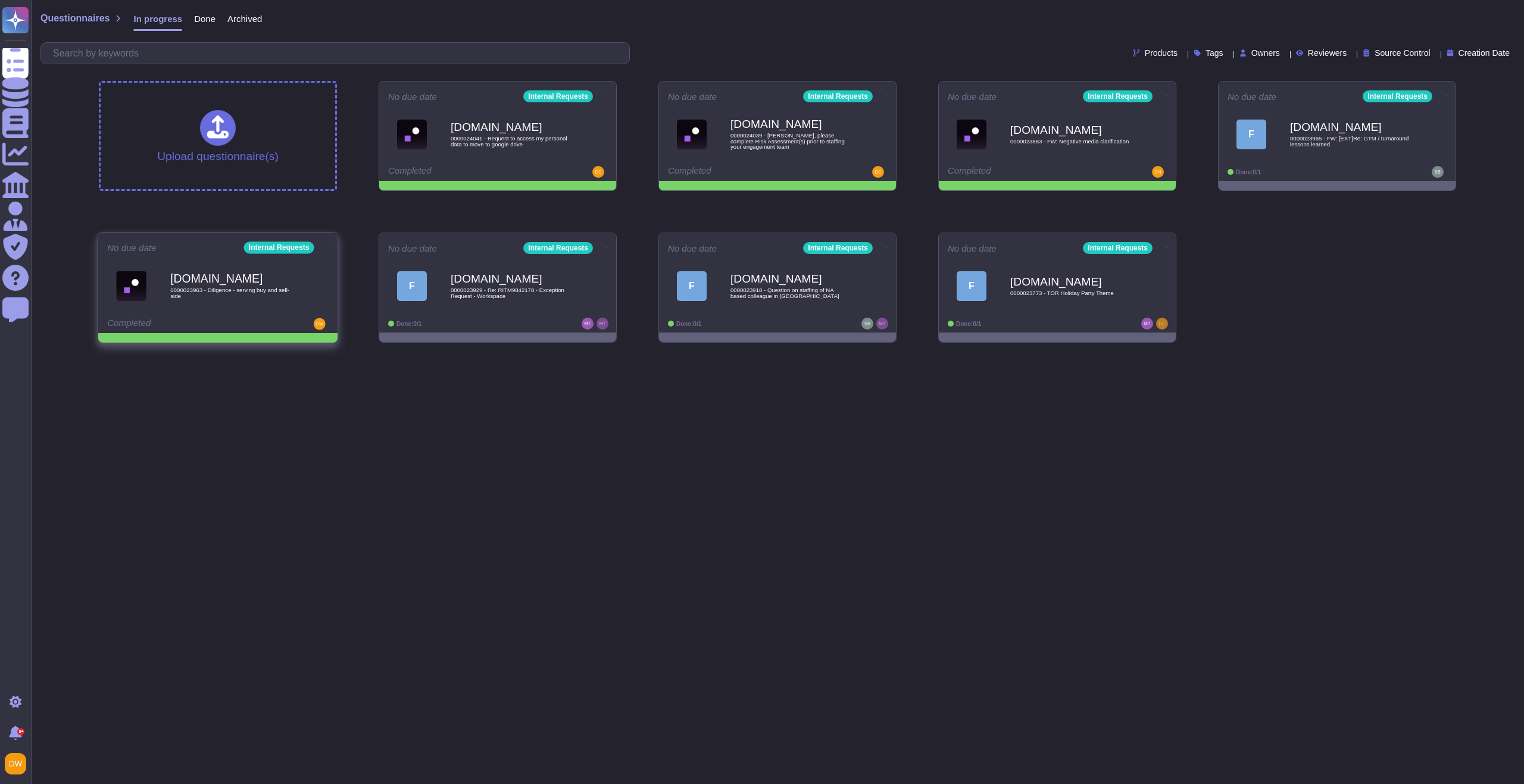
click at [327, 245] on icon at bounding box center [328, 247] width 2 height 3
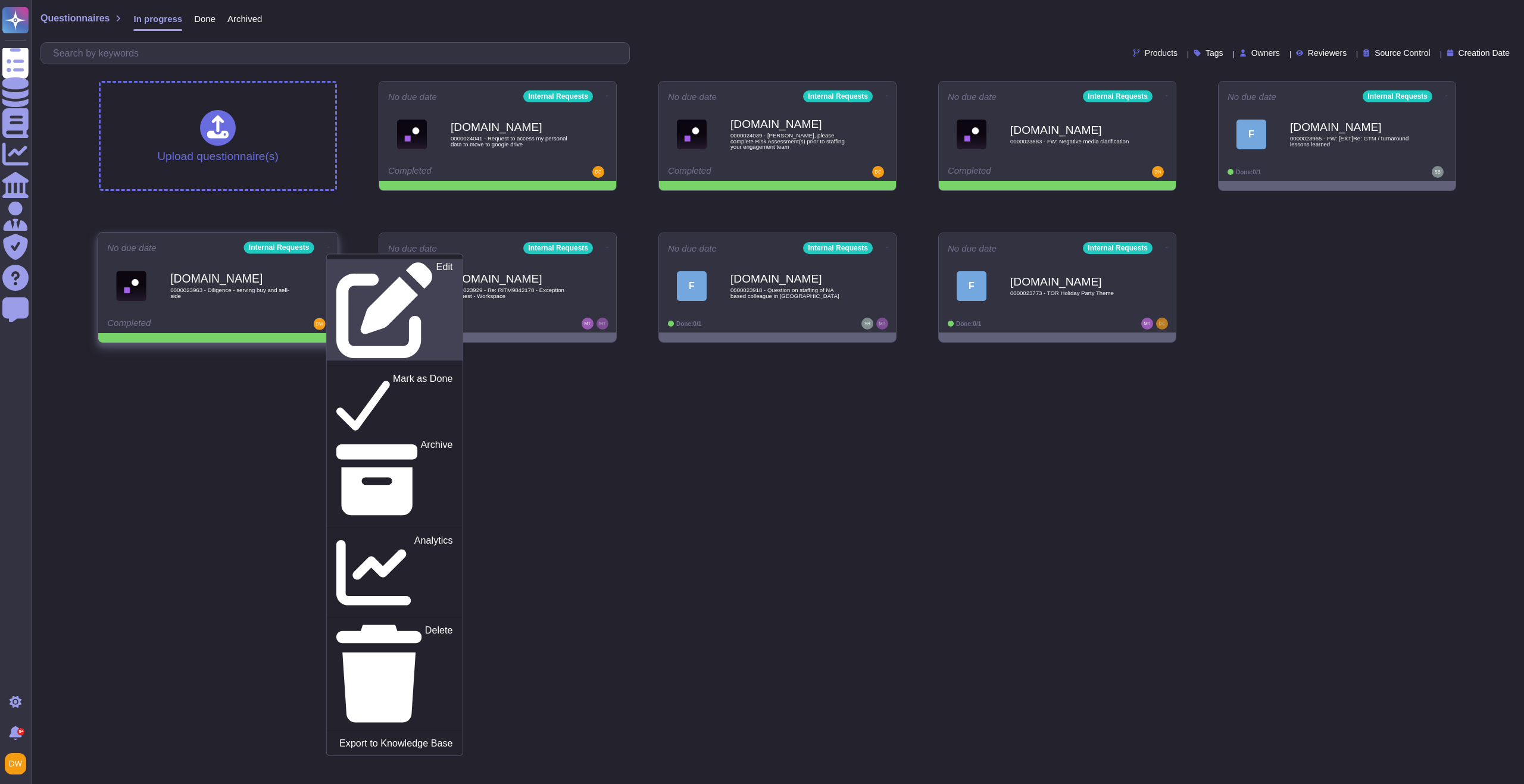
click at [348, 273] on link "Edit" at bounding box center [394, 310] width 136 height 102
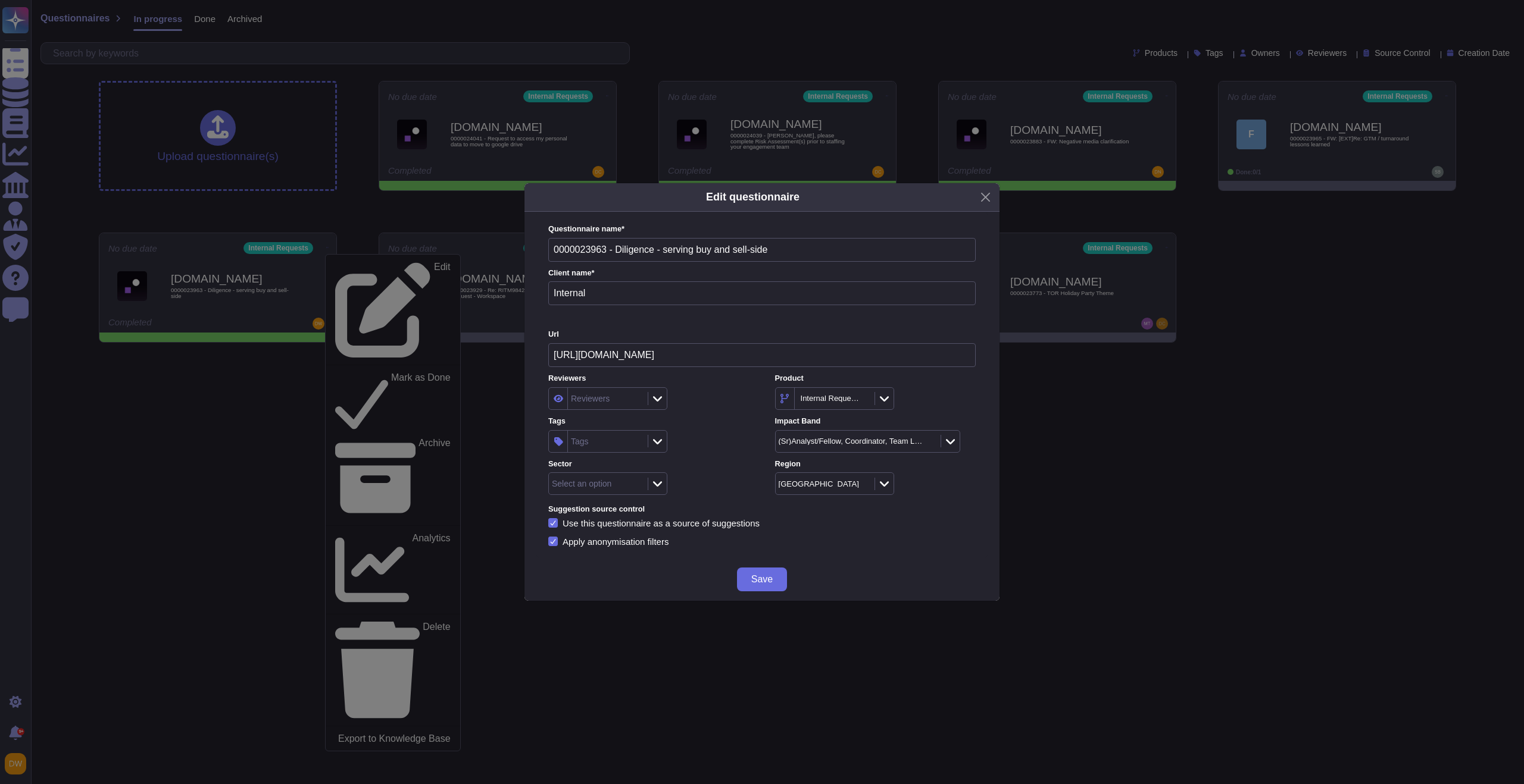
click at [659, 444] on icon at bounding box center [658, 442] width 9 height 12
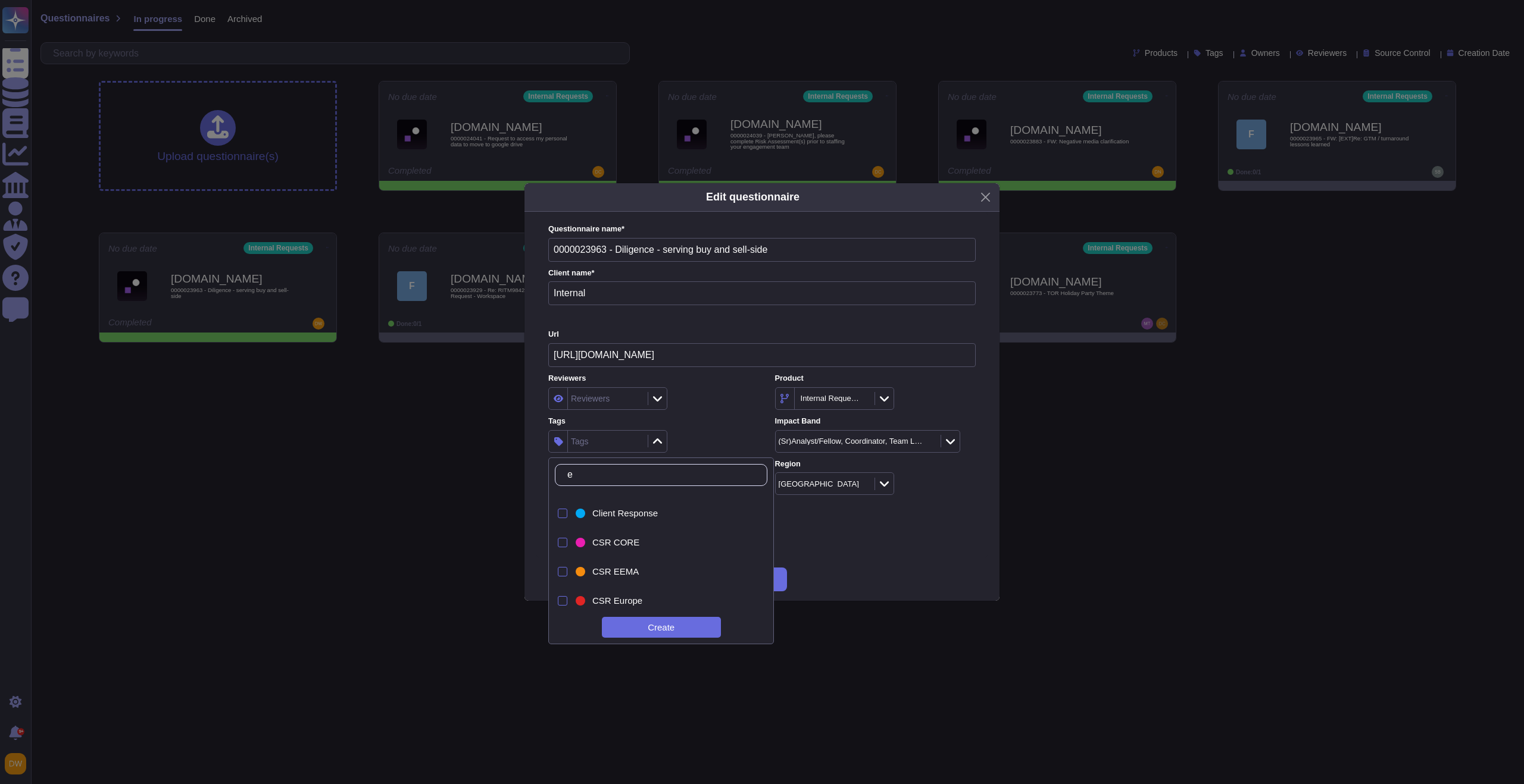
scroll to position [229, 0]
type input "e&c"
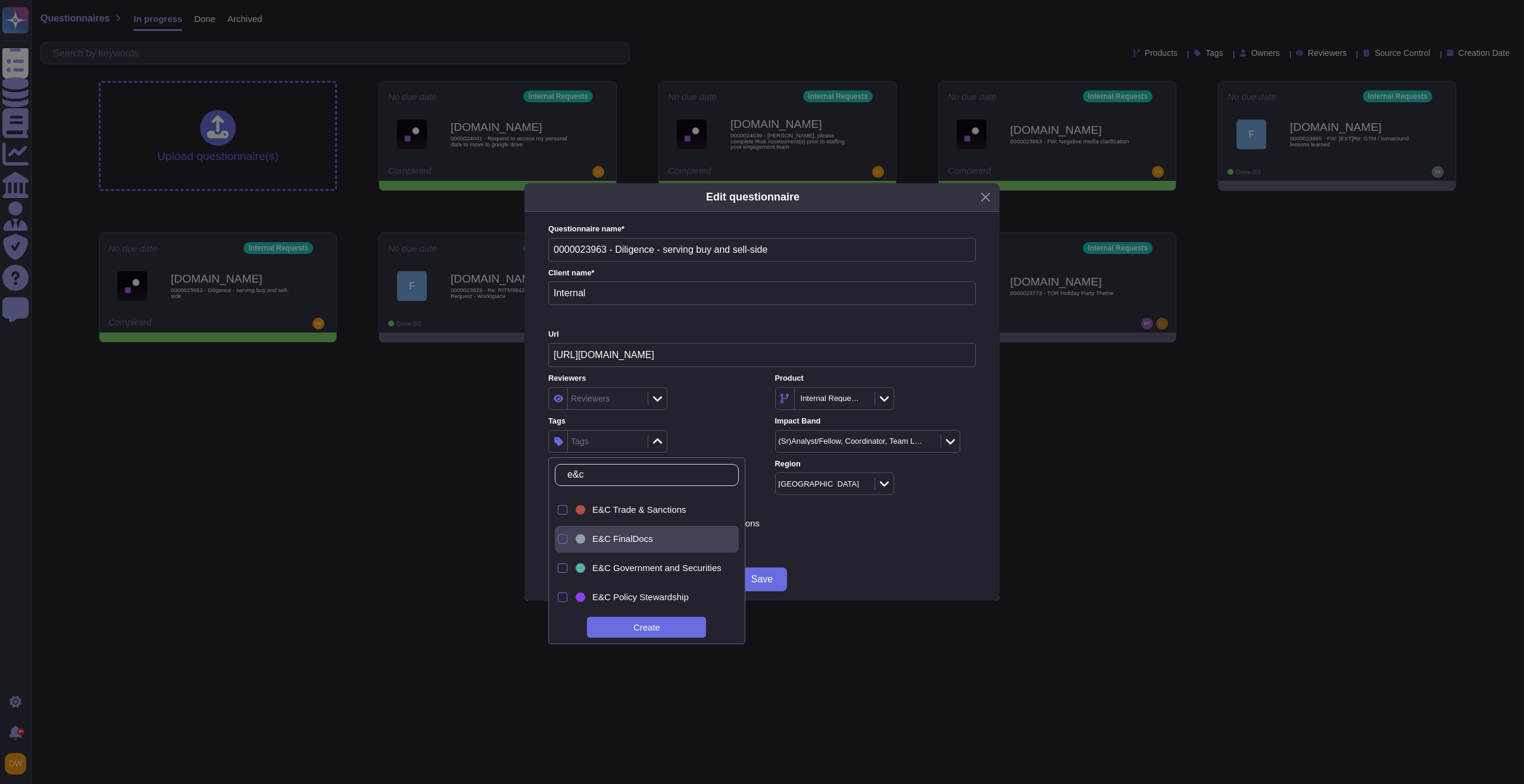
scroll to position [62, 0]
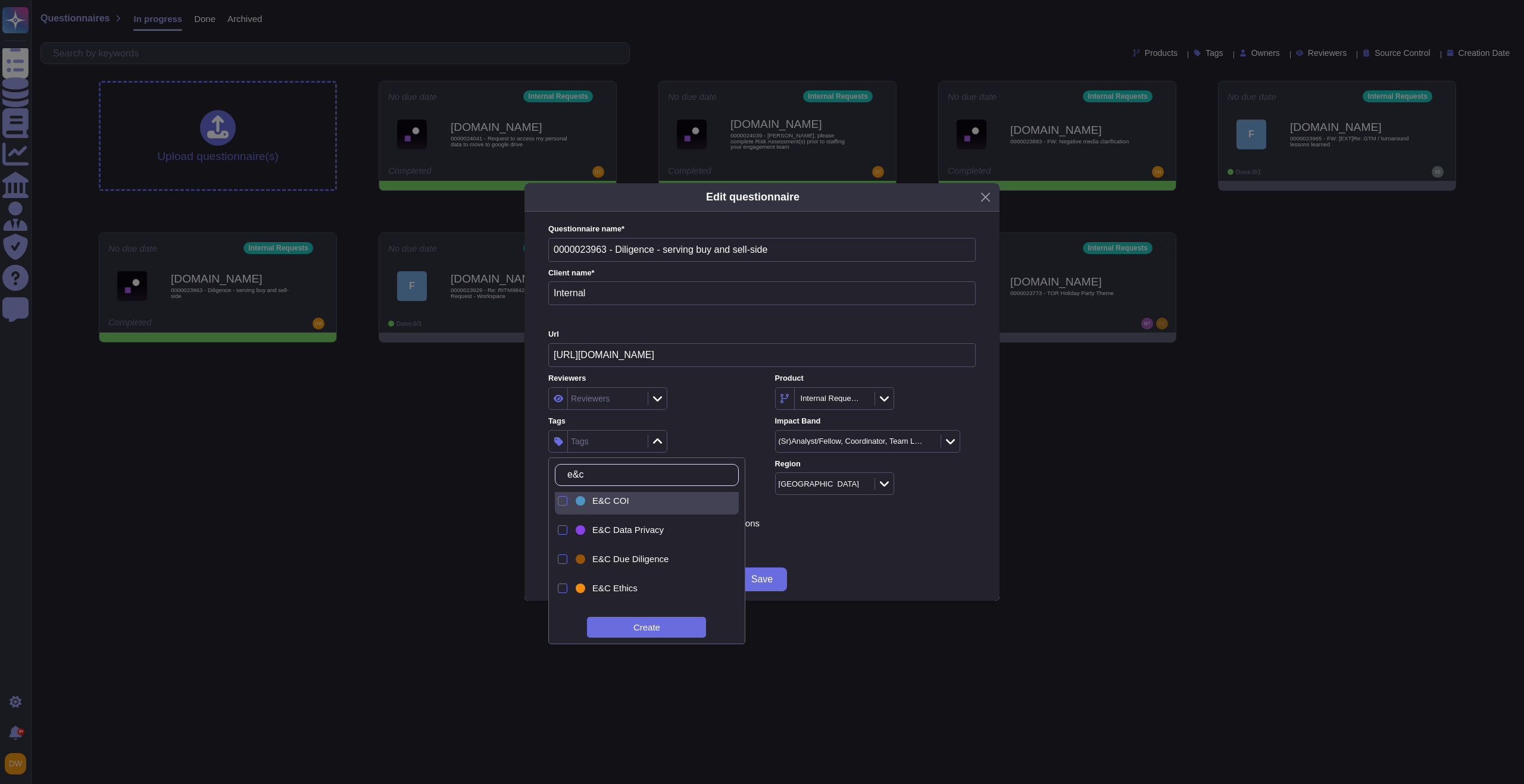
click at [656, 501] on div "E&C COI" at bounding box center [656, 501] width 129 height 11
click at [703, 449] on div "E&C COI" at bounding box center [648, 442] width 201 height 23
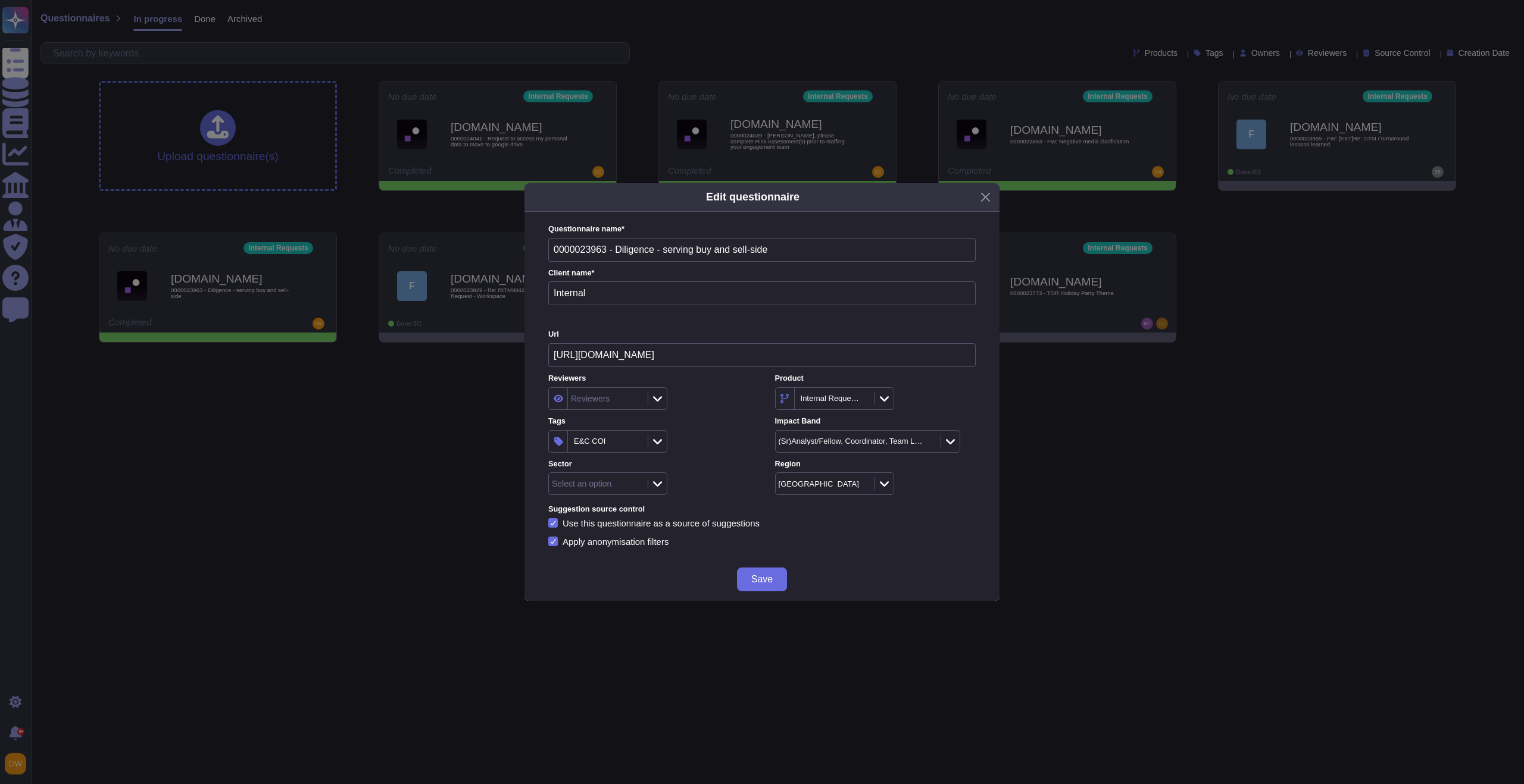
click at [664, 478] on div at bounding box center [657, 484] width 19 height 13
click at [622, 442] on div "E&C COI" at bounding box center [602, 441] width 62 height 8
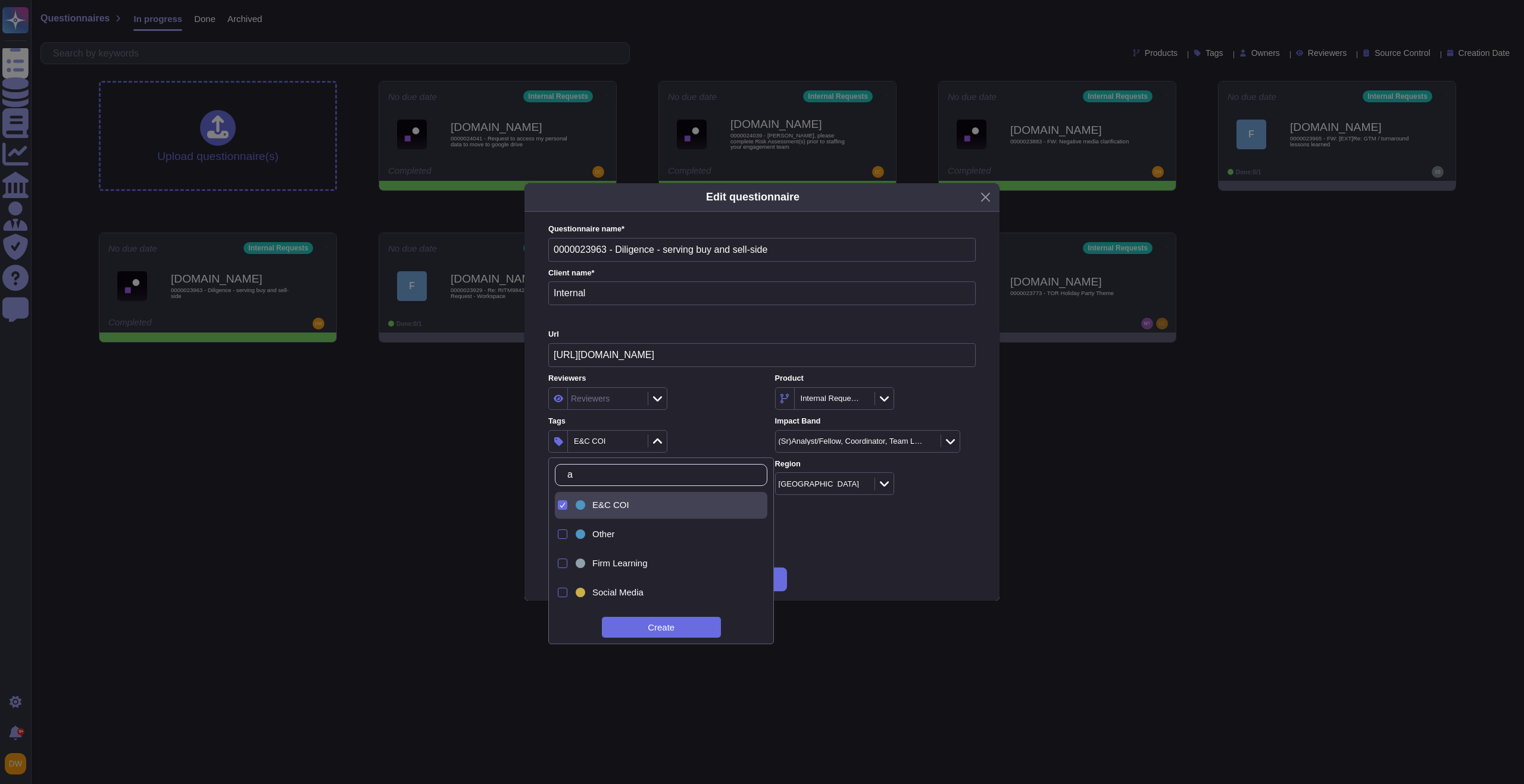
type input "as"
click at [628, 503] on div "Ask Risk" at bounding box center [643, 505] width 102 height 11
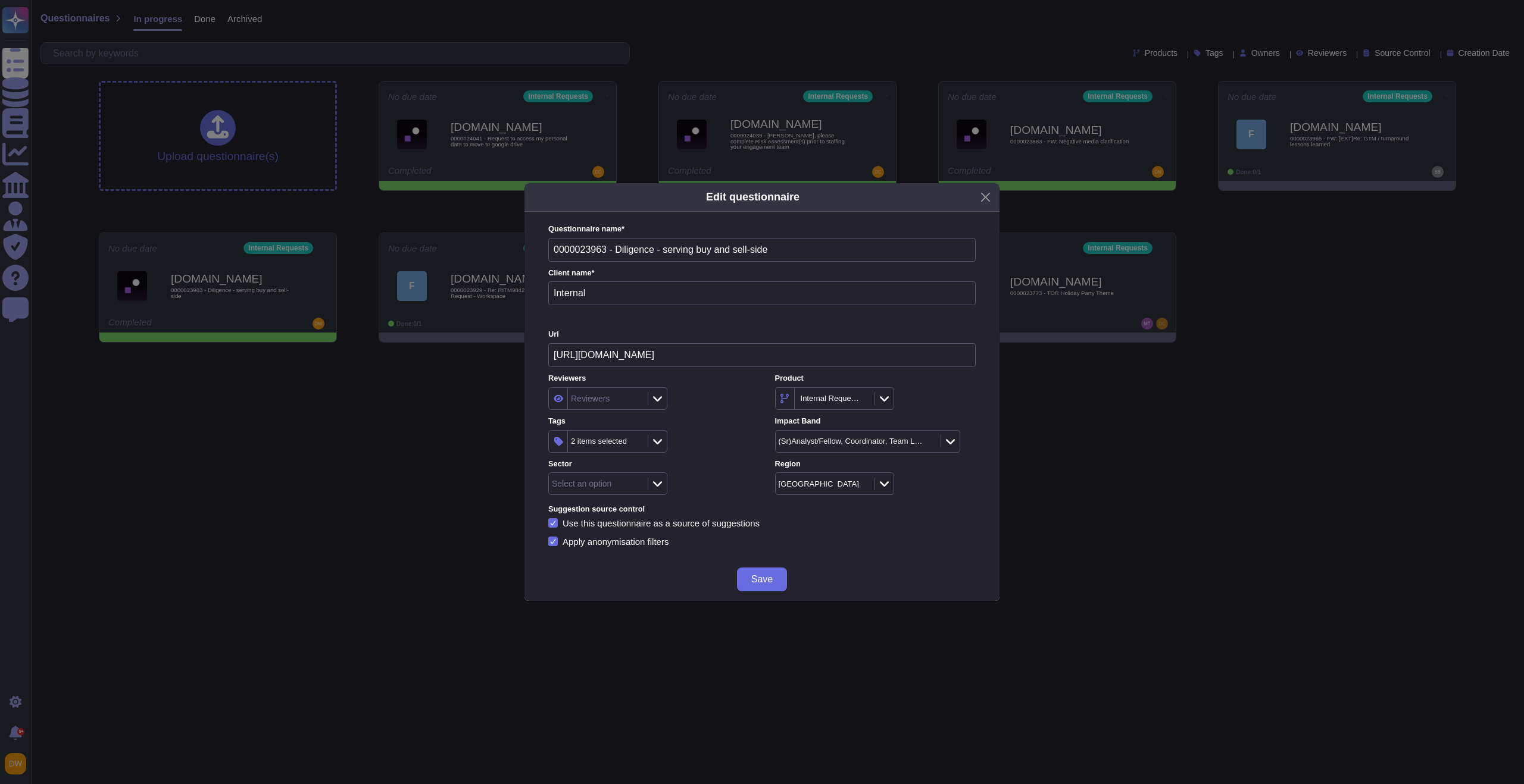
click at [700, 428] on div "Tags 2 items selected" at bounding box center [648, 434] width 201 height 37
click at [658, 483] on icon at bounding box center [658, 484] width 9 height 12
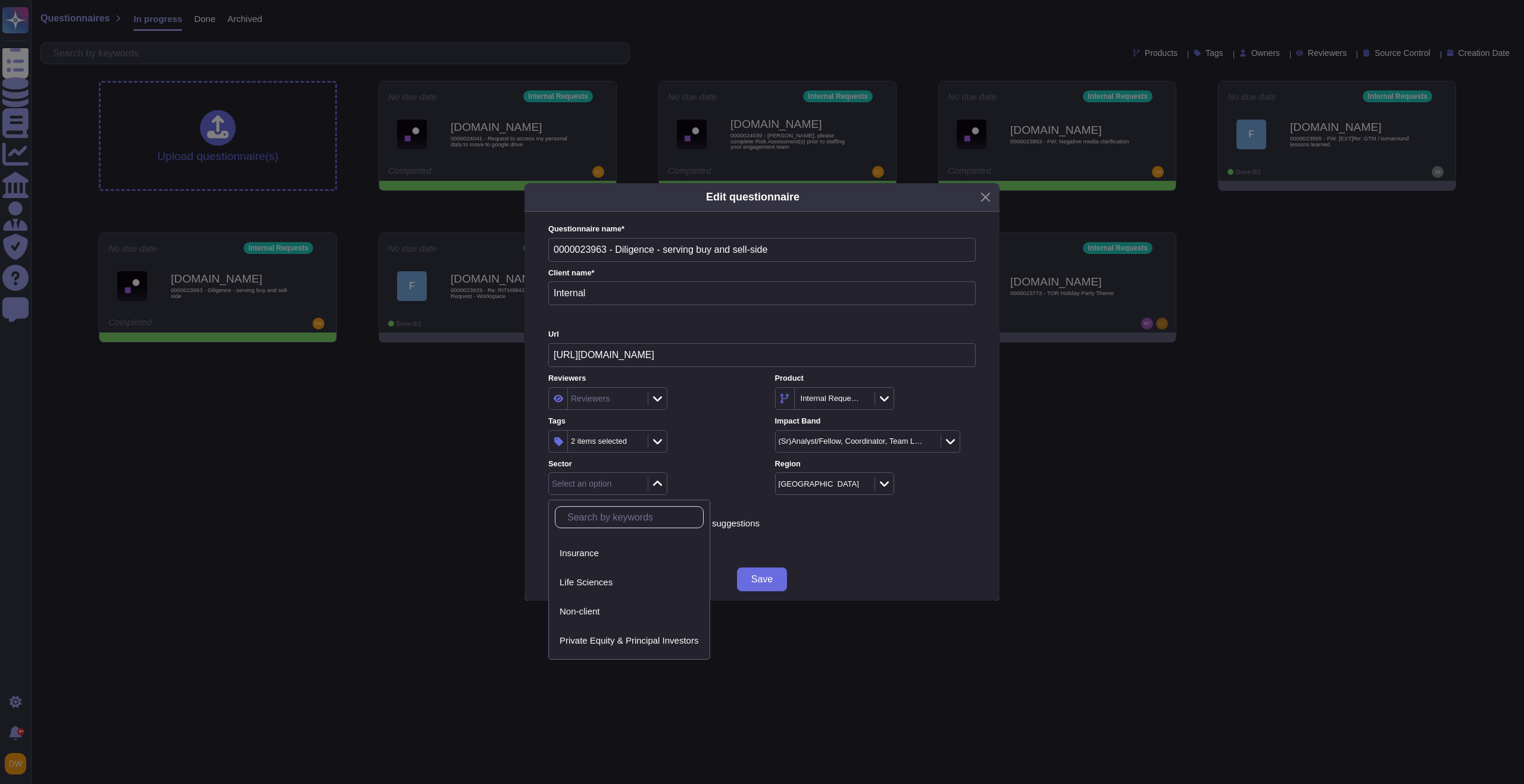
scroll to position [173, 0]
click at [637, 581] on span "Private Equity & Principal Investors" at bounding box center [628, 579] width 139 height 11
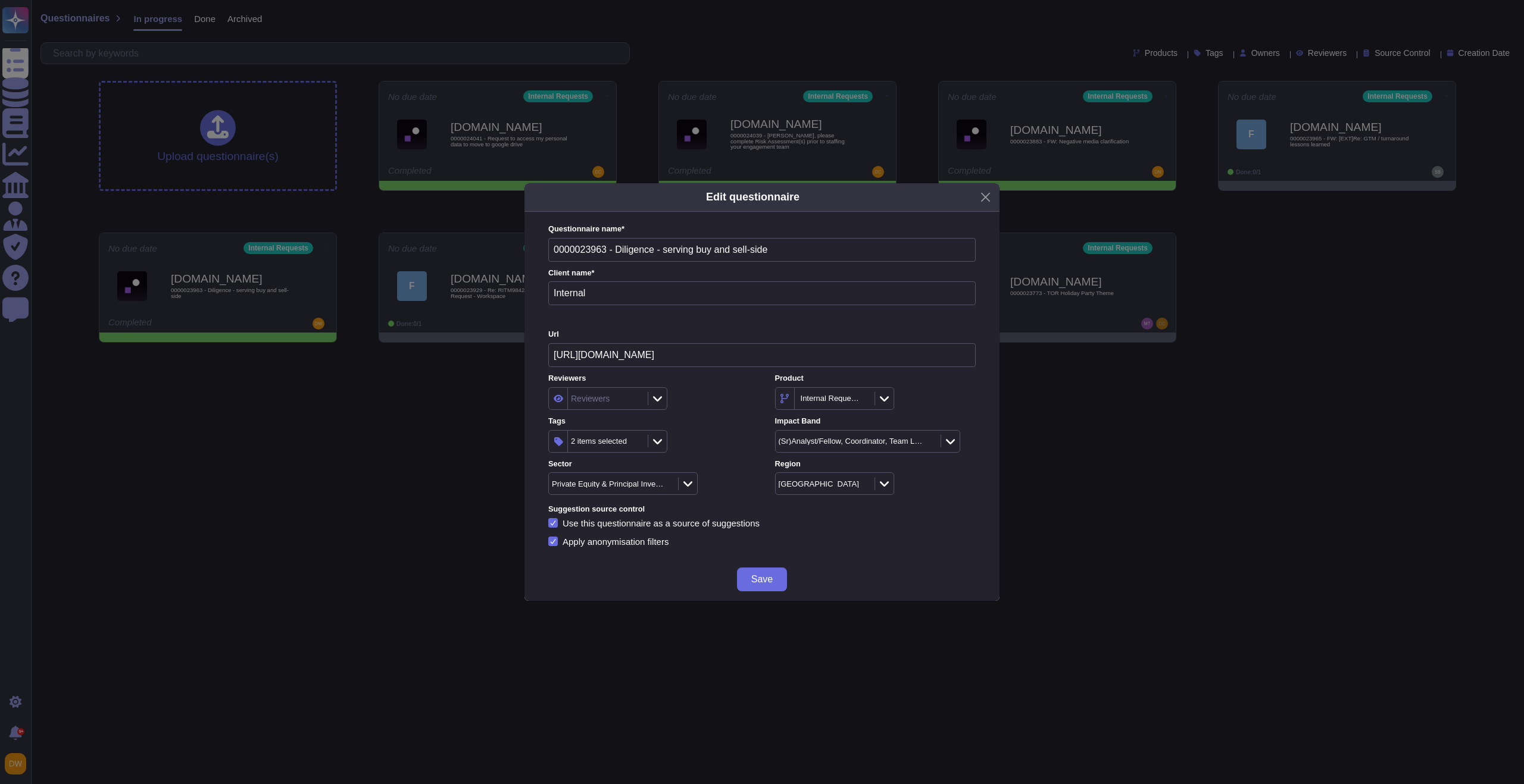
click at [726, 448] on div "2 items selected" at bounding box center [648, 442] width 201 height 23
click at [756, 578] on span "Save" at bounding box center [762, 579] width 21 height 10
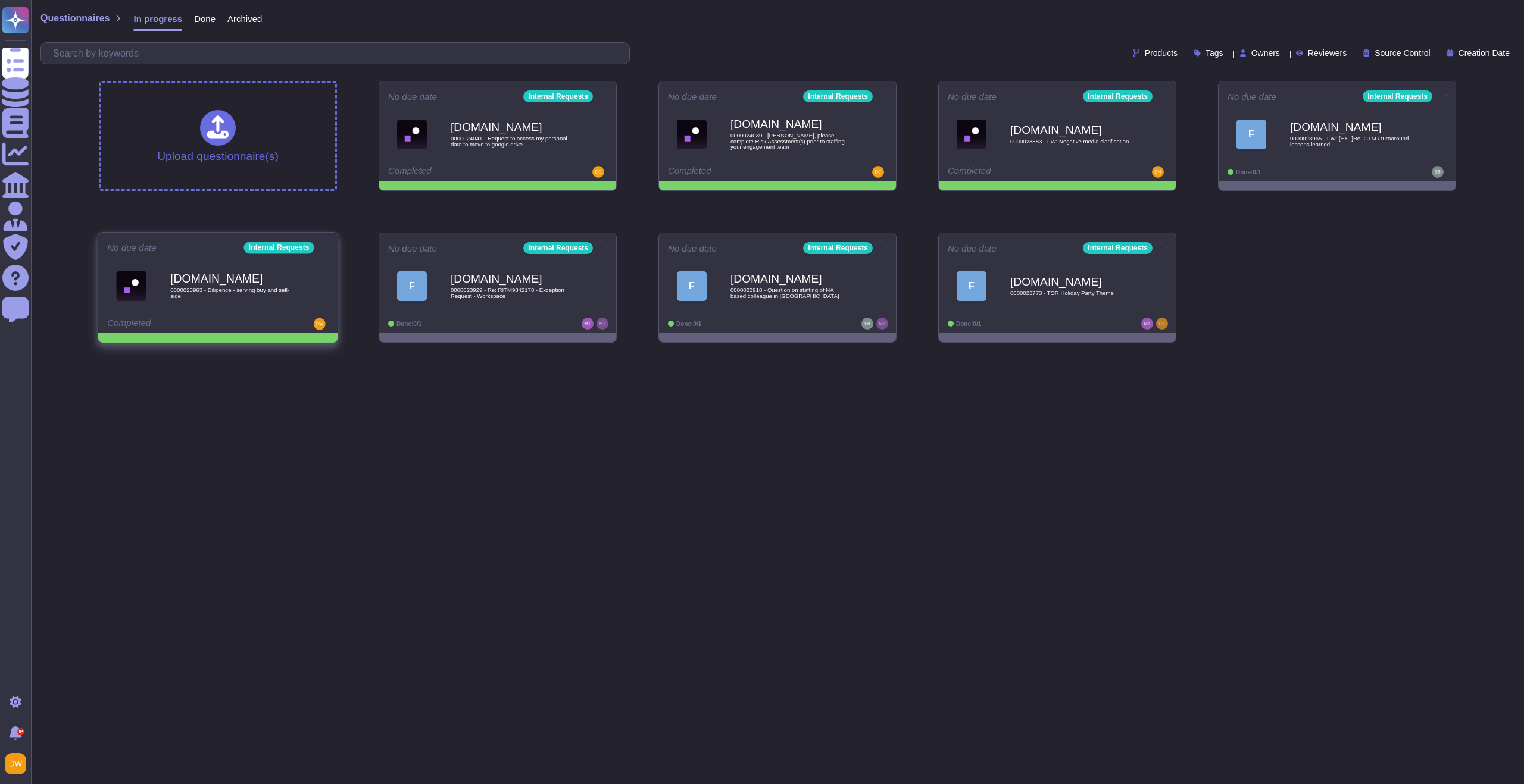
click at [327, 247] on icon at bounding box center [328, 247] width 2 height 3
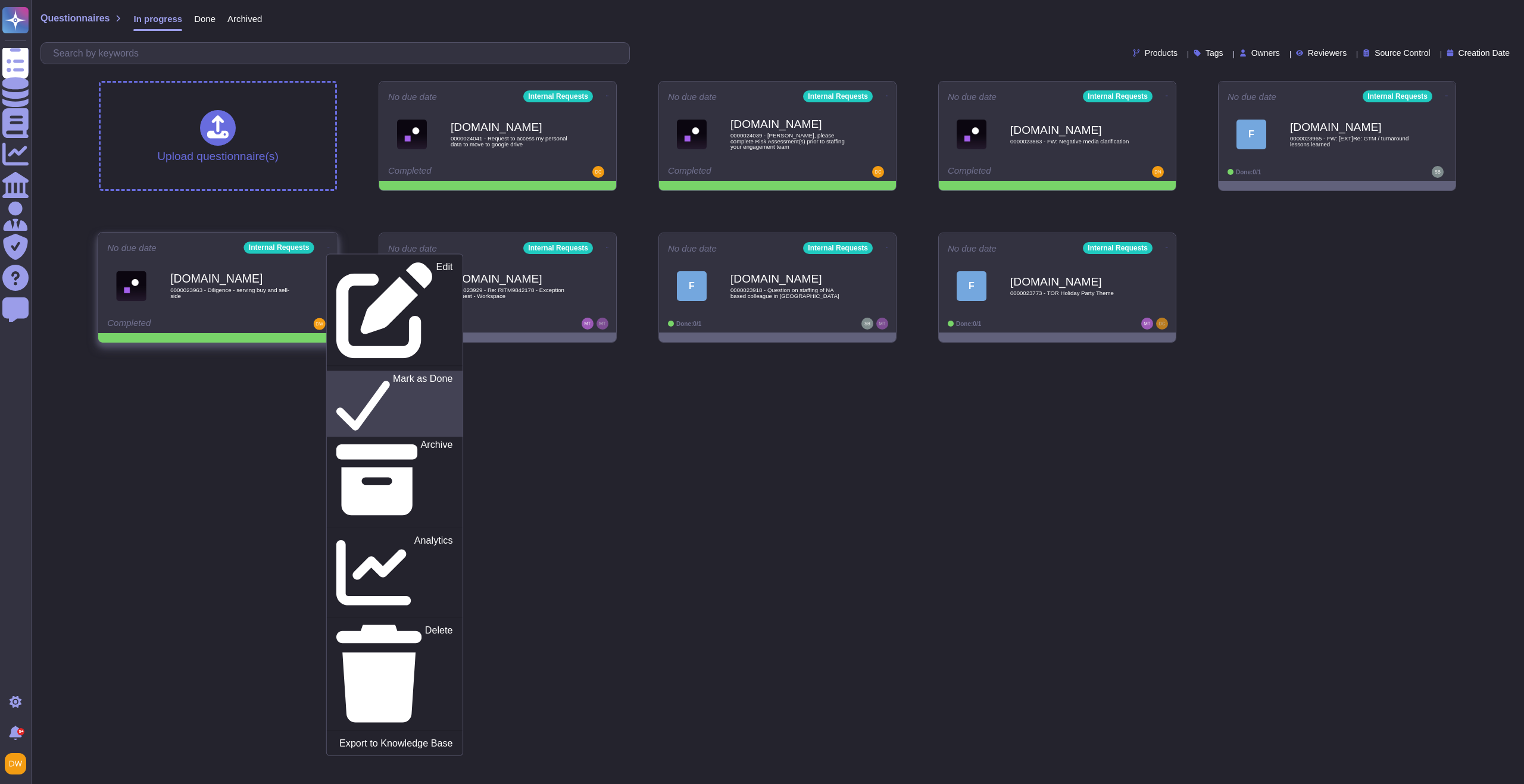
click at [393, 373] on p "Mark as Done" at bounding box center [422, 404] width 60 height 61
